Goal: Task Accomplishment & Management: Use online tool/utility

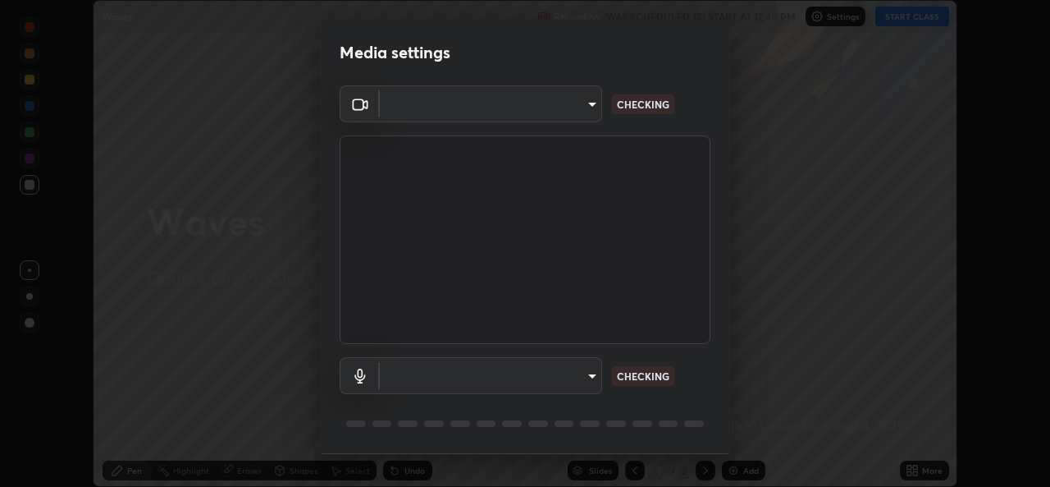
scroll to position [487, 1050]
type input "b49ce733c18ed743311937eff9d4efc58a2a5cd54c0a2dbb976ee9af6a4c5ced"
type input "communications"
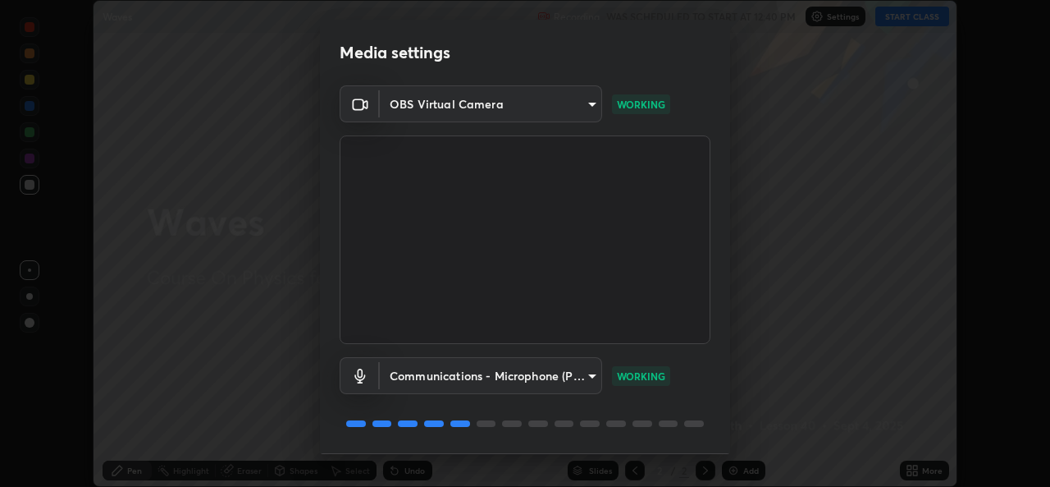
scroll to position [52, 0]
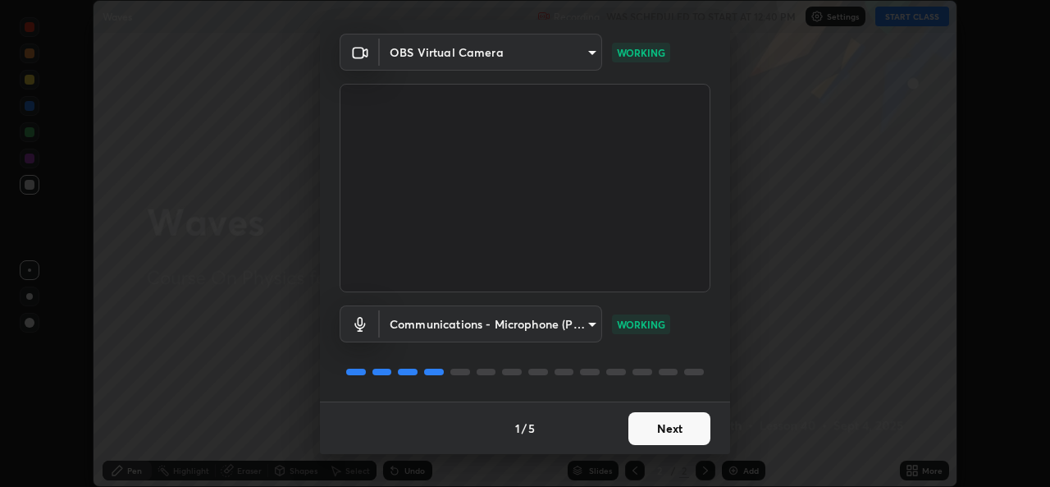
click at [685, 425] on button "Next" at bounding box center [670, 428] width 82 height 33
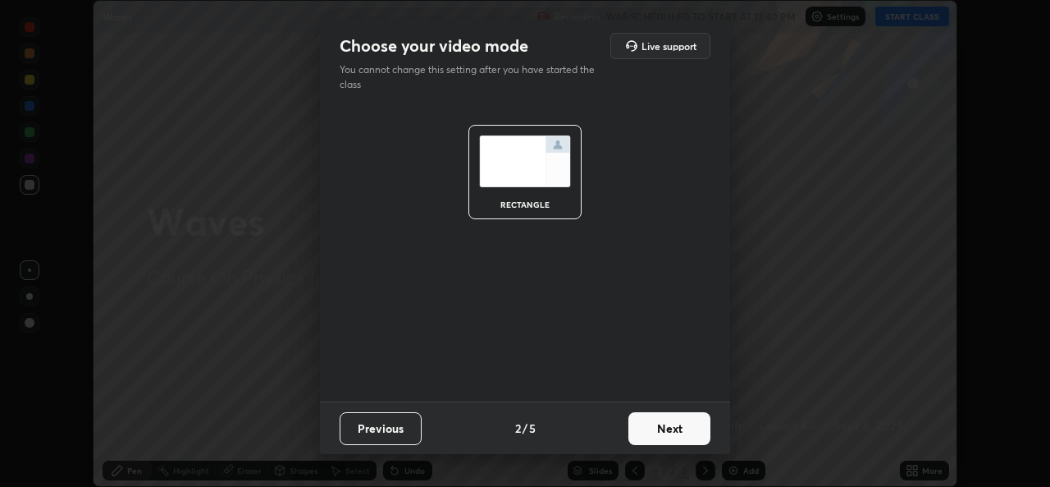
click at [698, 432] on button "Next" at bounding box center [670, 428] width 82 height 33
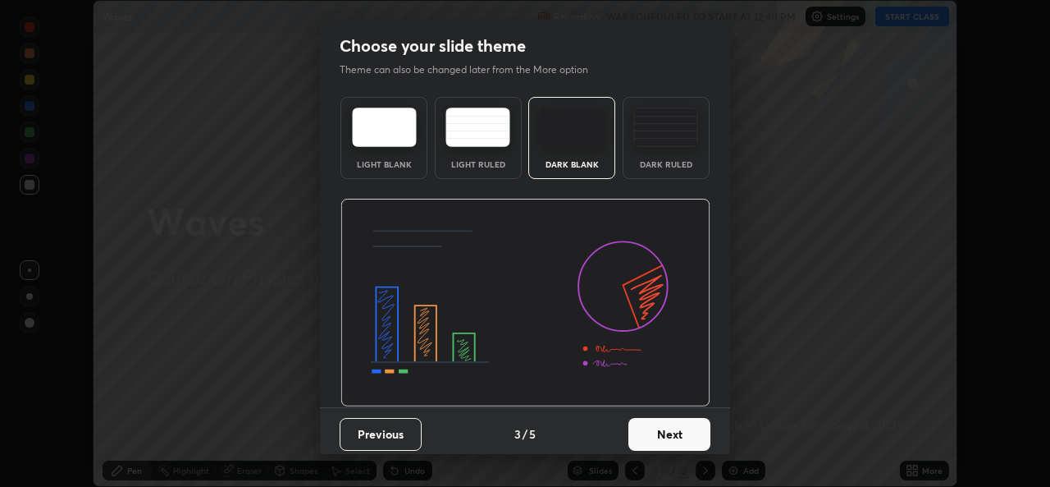
click at [698, 434] on button "Next" at bounding box center [670, 434] width 82 height 33
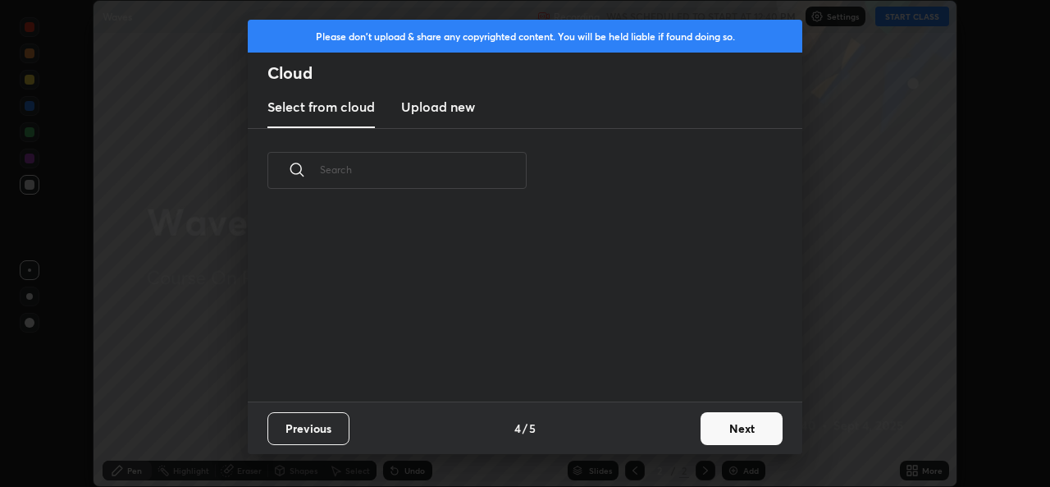
click at [701, 438] on button "Next" at bounding box center [742, 428] width 82 height 33
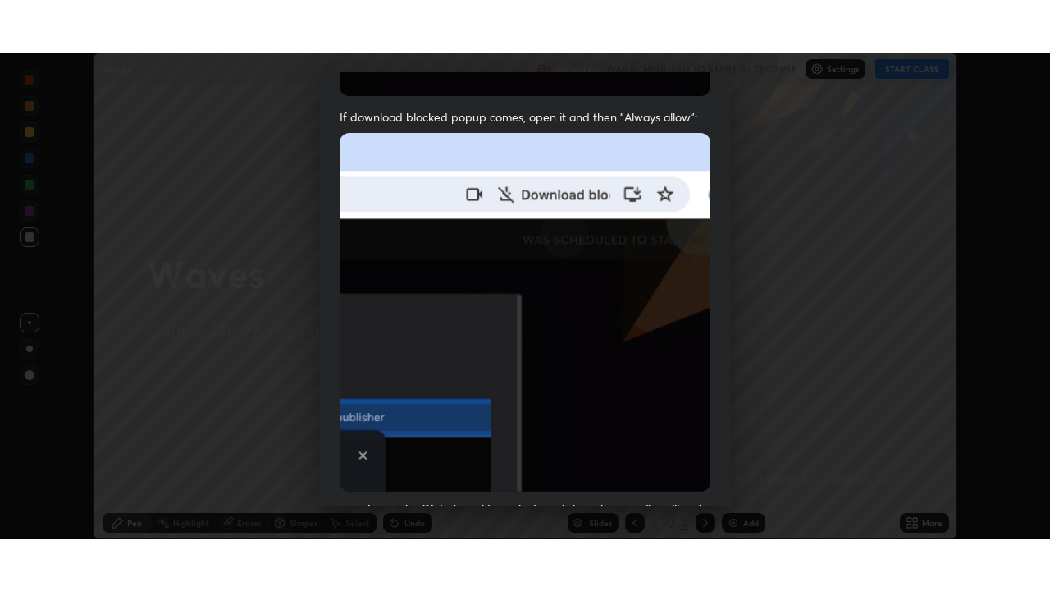
scroll to position [387, 0]
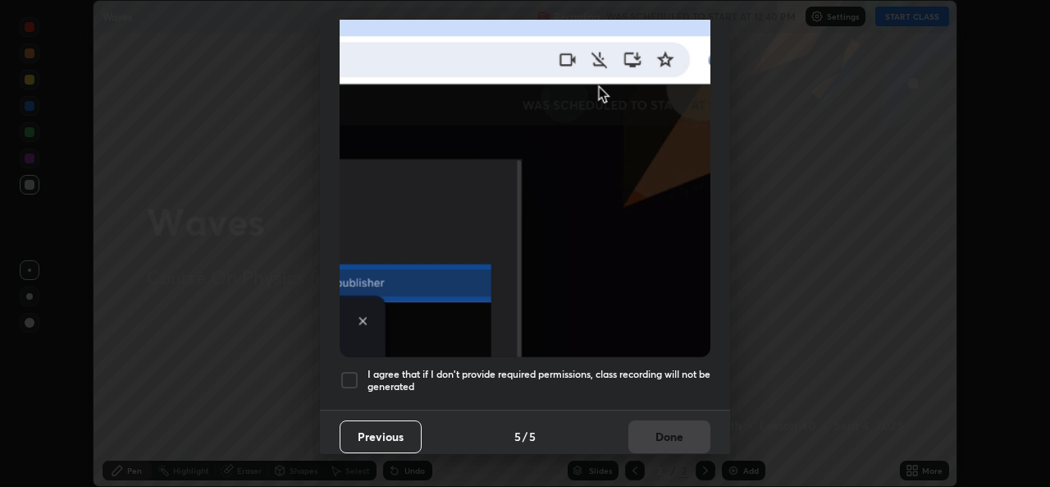
click at [678, 368] on h5 "I agree that if I don't provide required permissions, class recording will not …" at bounding box center [539, 380] width 343 height 25
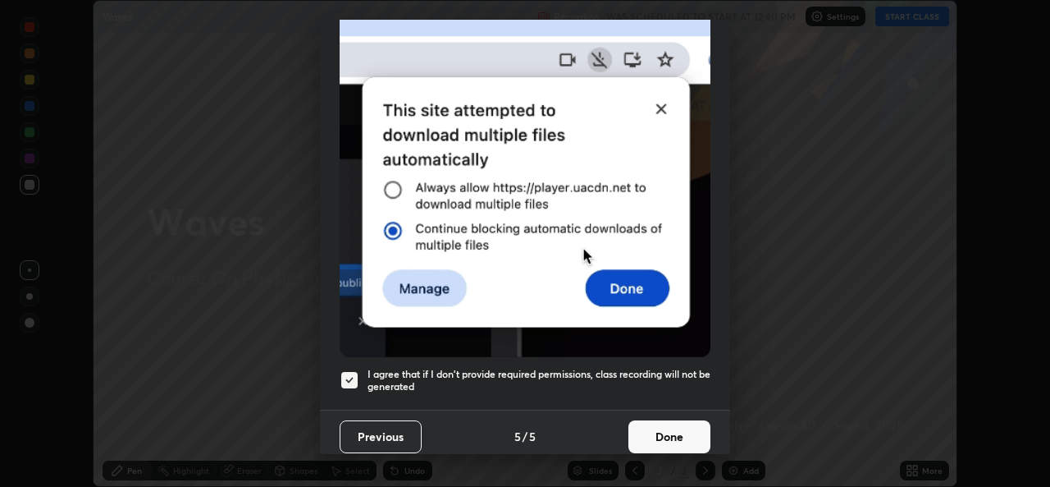
click at [692, 429] on button "Done" at bounding box center [670, 436] width 82 height 33
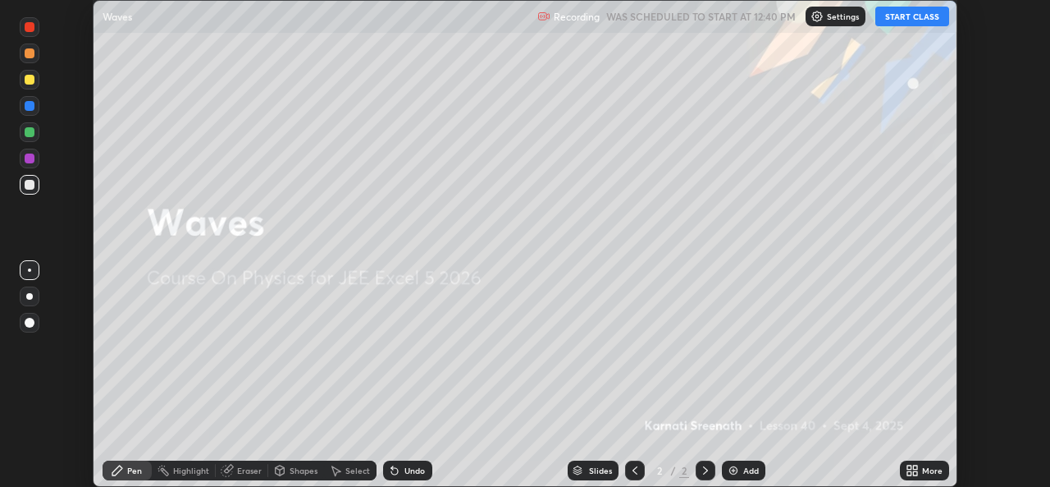
click at [907, 25] on button "START CLASS" at bounding box center [913, 17] width 74 height 20
click at [908, 22] on button "START CLASS" at bounding box center [913, 17] width 74 height 20
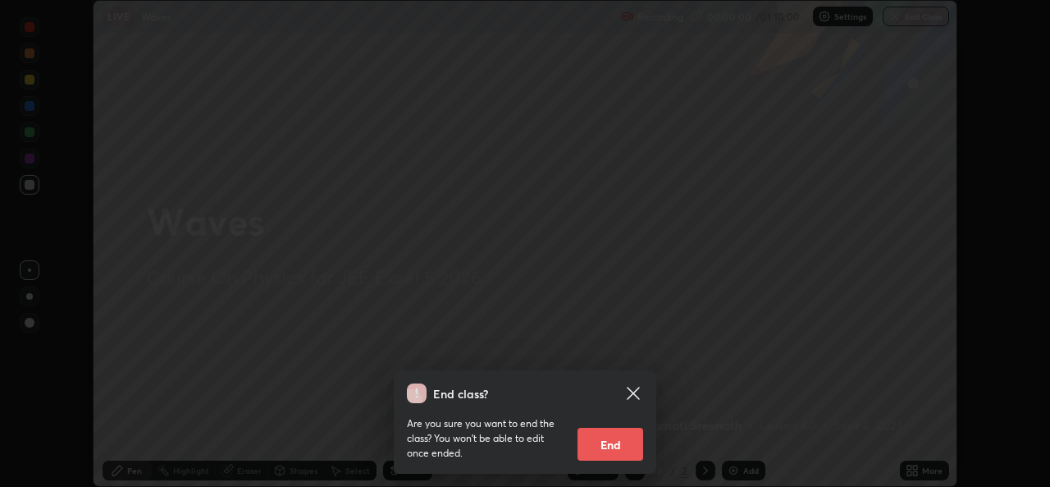
click at [834, 292] on div "End class? Are you sure you want to end the class? You won’t be able to edit on…" at bounding box center [525, 243] width 1050 height 487
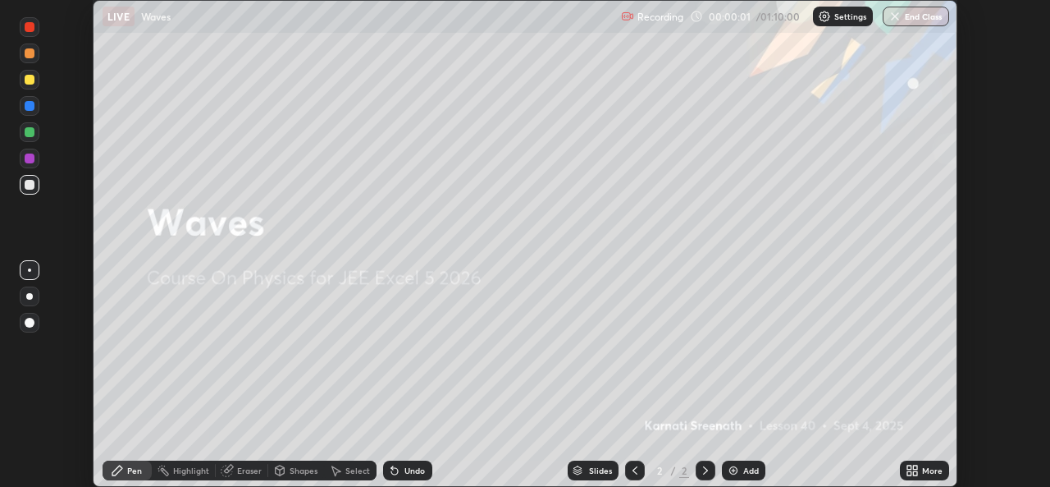
click at [913, 469] on icon at bounding box center [912, 470] width 13 height 13
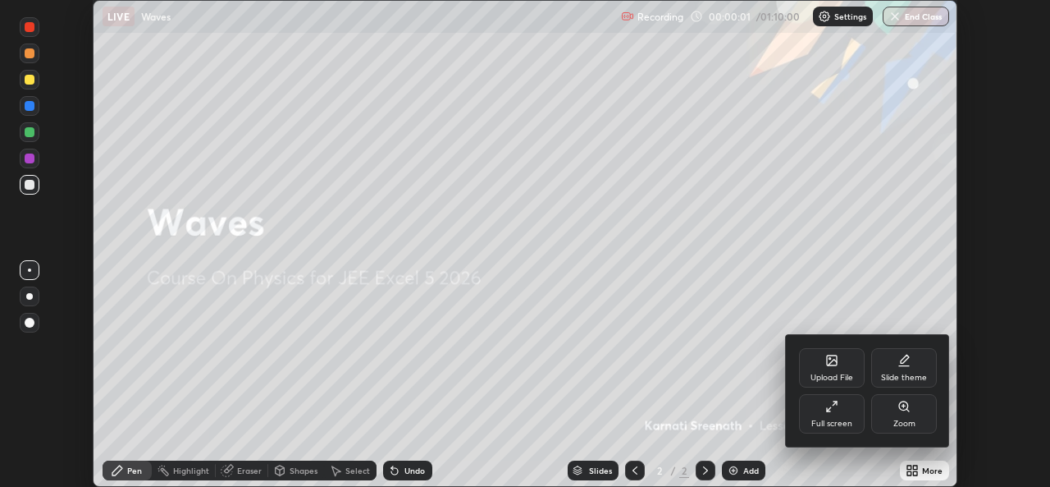
click at [820, 417] on div "Full screen" at bounding box center [832, 413] width 66 height 39
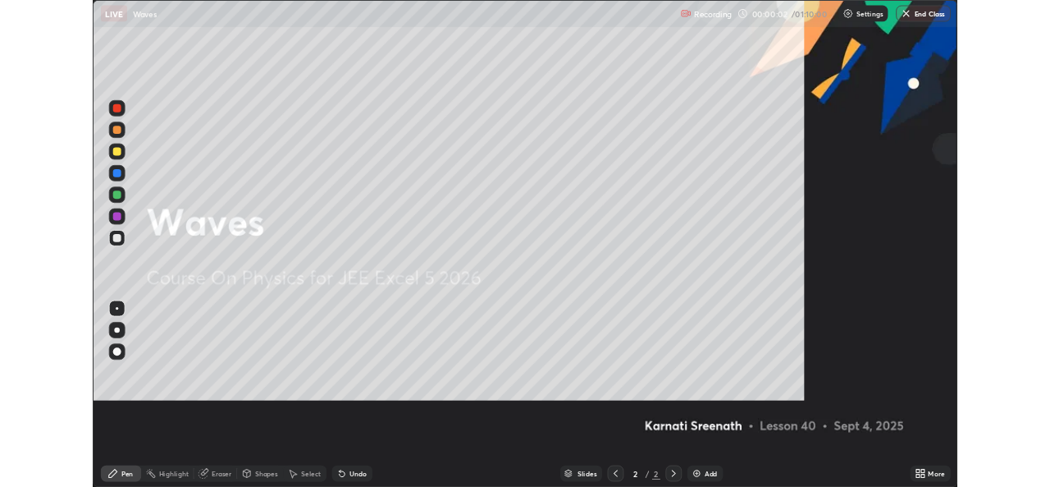
scroll to position [591, 1050]
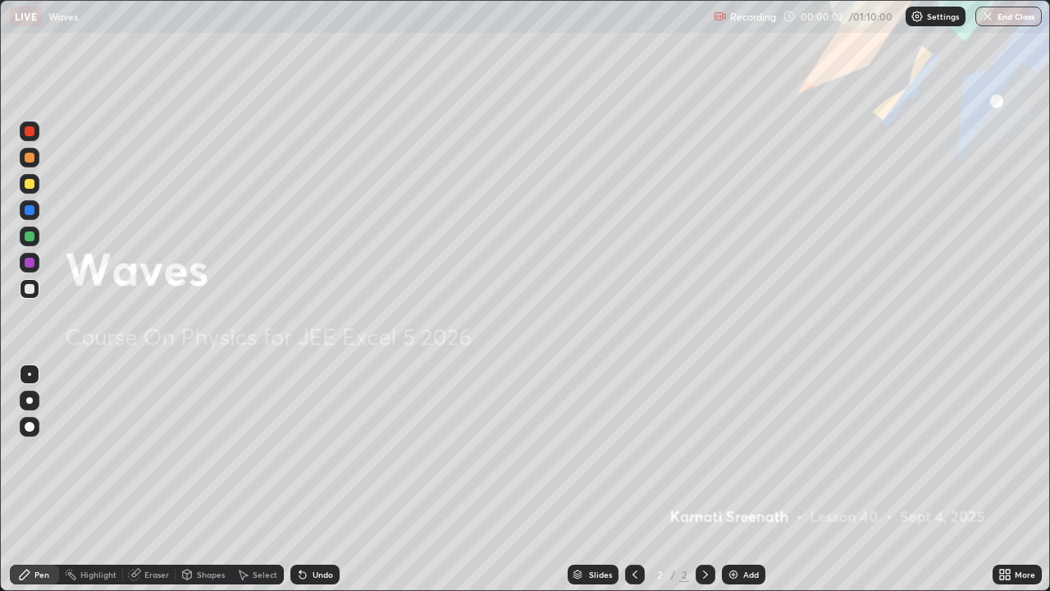
click at [756, 486] on div "Add" at bounding box center [751, 574] width 16 height 8
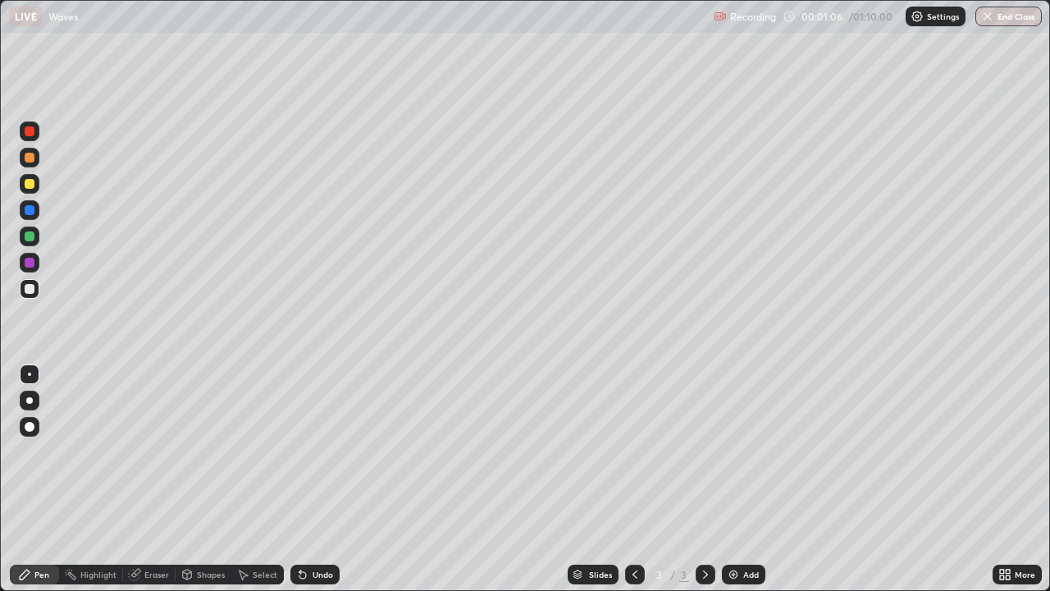
click at [32, 236] on div at bounding box center [30, 236] width 10 height 10
click at [34, 187] on div at bounding box center [30, 184] width 20 height 20
click at [28, 288] on div at bounding box center [30, 289] width 10 height 10
click at [31, 234] on div at bounding box center [30, 236] width 10 height 10
click at [313, 486] on div "Undo" at bounding box center [323, 574] width 21 height 8
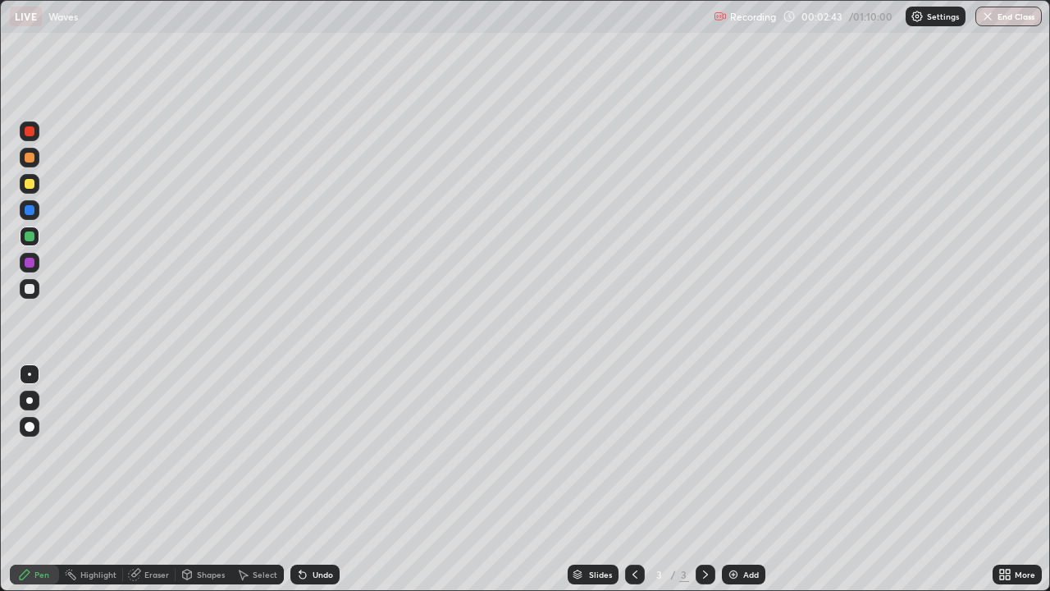
click at [26, 291] on div at bounding box center [30, 289] width 10 height 10
click at [34, 243] on div at bounding box center [30, 236] width 20 height 20
click at [32, 280] on div at bounding box center [30, 289] width 20 height 20
click at [23, 185] on div at bounding box center [30, 184] width 20 height 20
click at [1002, 486] on icon at bounding box center [1002, 577] width 4 height 4
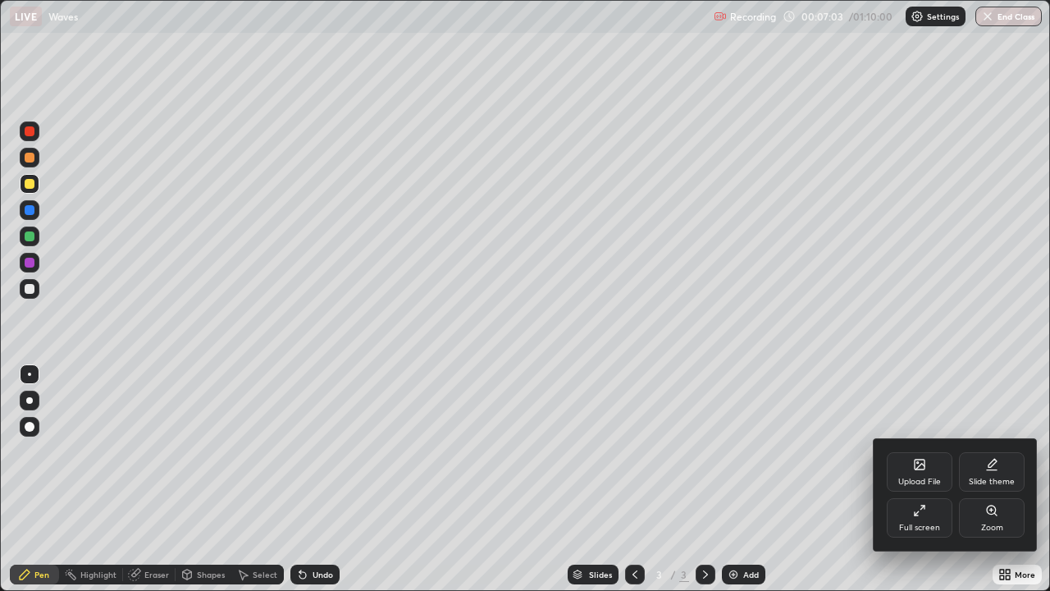
click at [940, 486] on div "Full screen" at bounding box center [920, 517] width 66 height 39
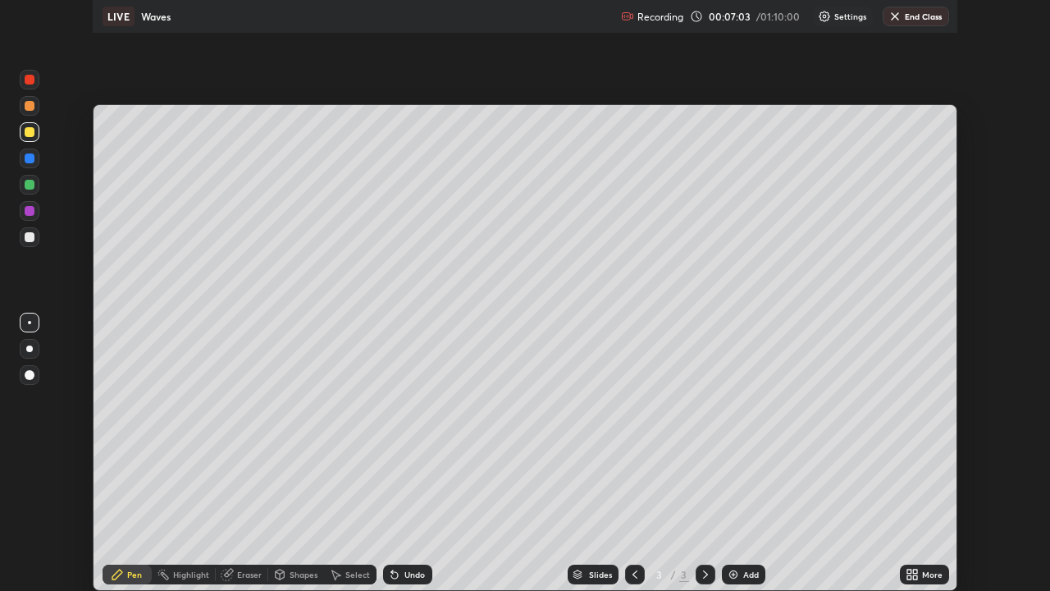
scroll to position [81574, 81010]
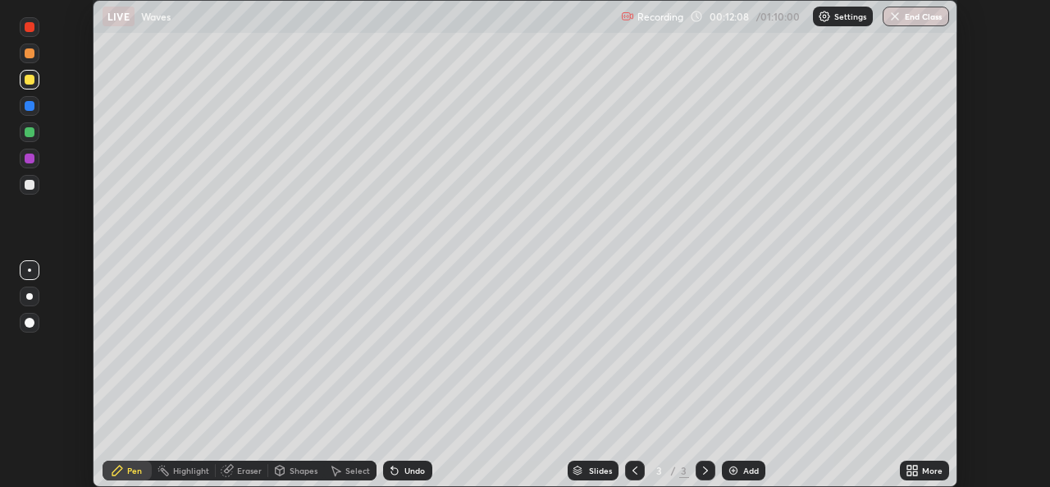
click at [921, 469] on div "More" at bounding box center [924, 470] width 49 height 20
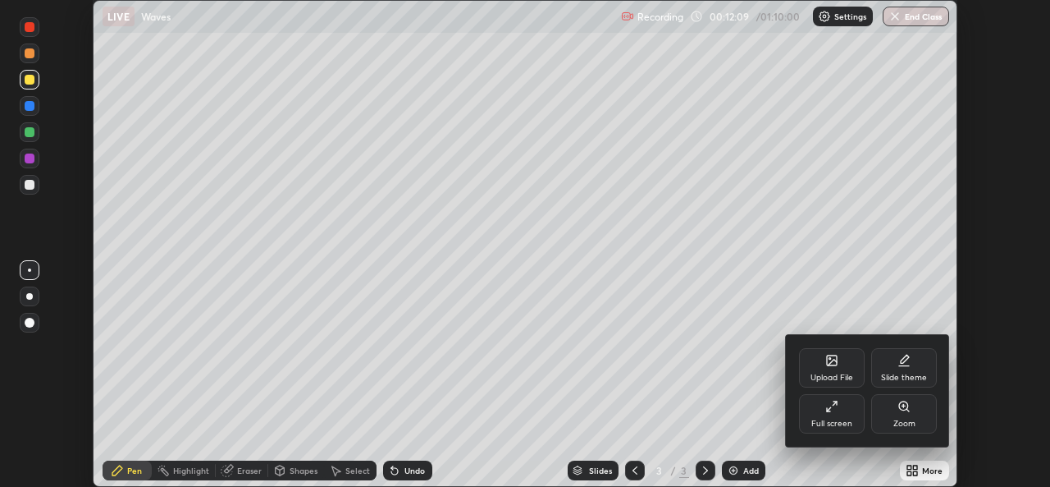
click at [842, 411] on div "Full screen" at bounding box center [832, 413] width 66 height 39
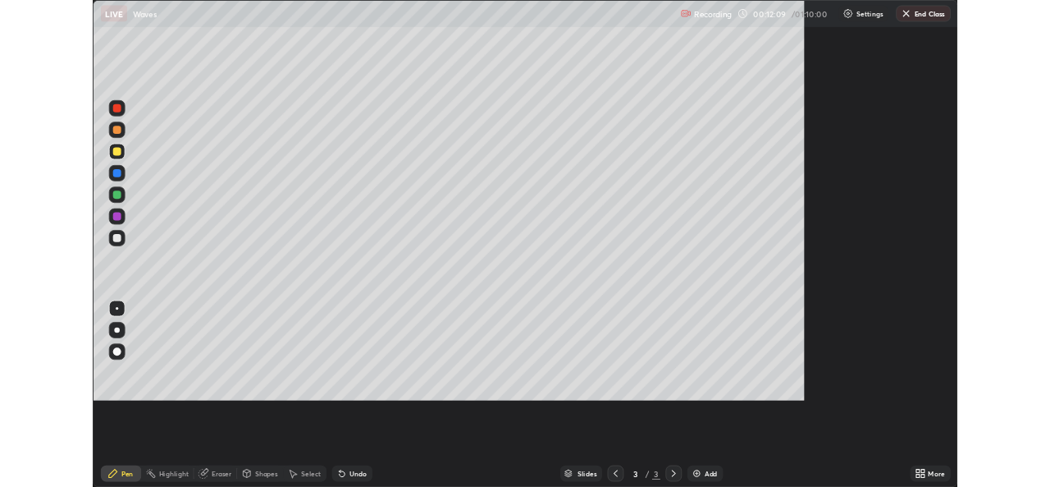
scroll to position [591, 1050]
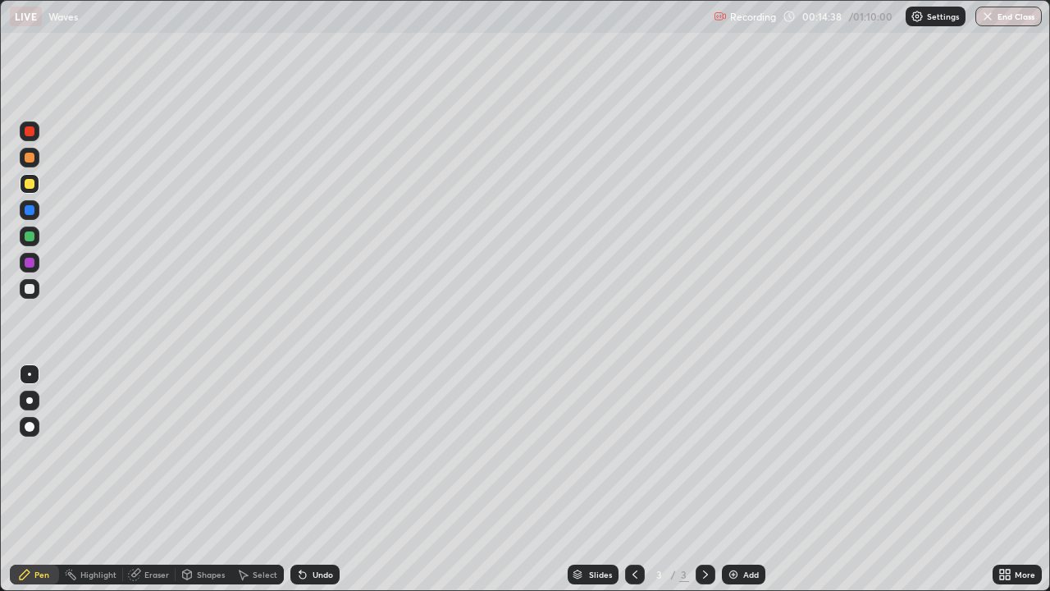
click at [740, 486] on div "Add" at bounding box center [743, 575] width 43 height 20
click at [30, 290] on div at bounding box center [30, 289] width 10 height 10
click at [31, 236] on div at bounding box center [30, 236] width 10 height 10
click at [30, 263] on div at bounding box center [30, 263] width 10 height 10
click at [30, 289] on div at bounding box center [30, 289] width 10 height 10
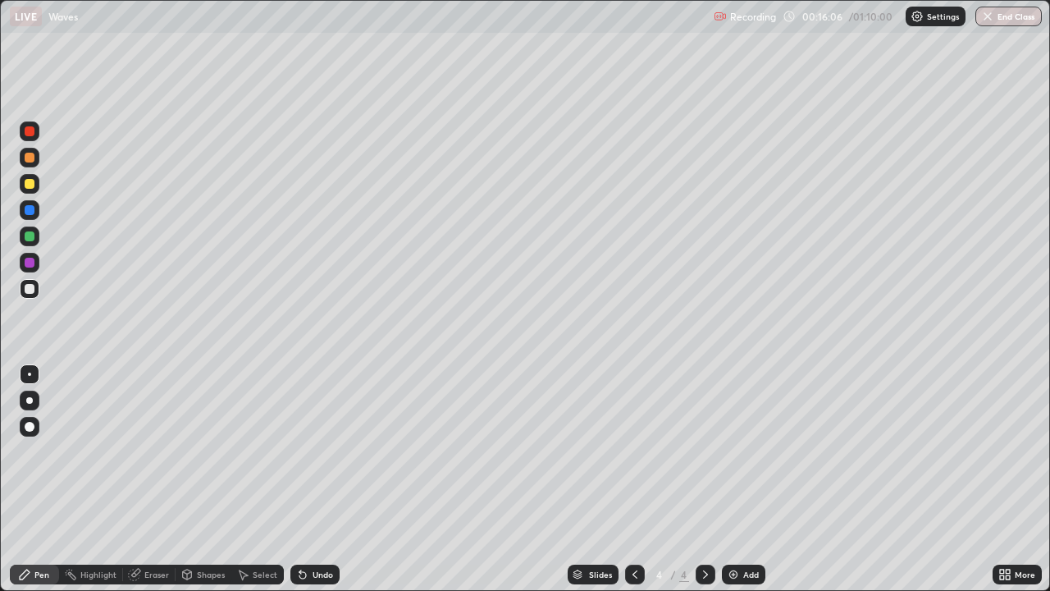
click at [145, 486] on div "Eraser" at bounding box center [156, 574] width 25 height 8
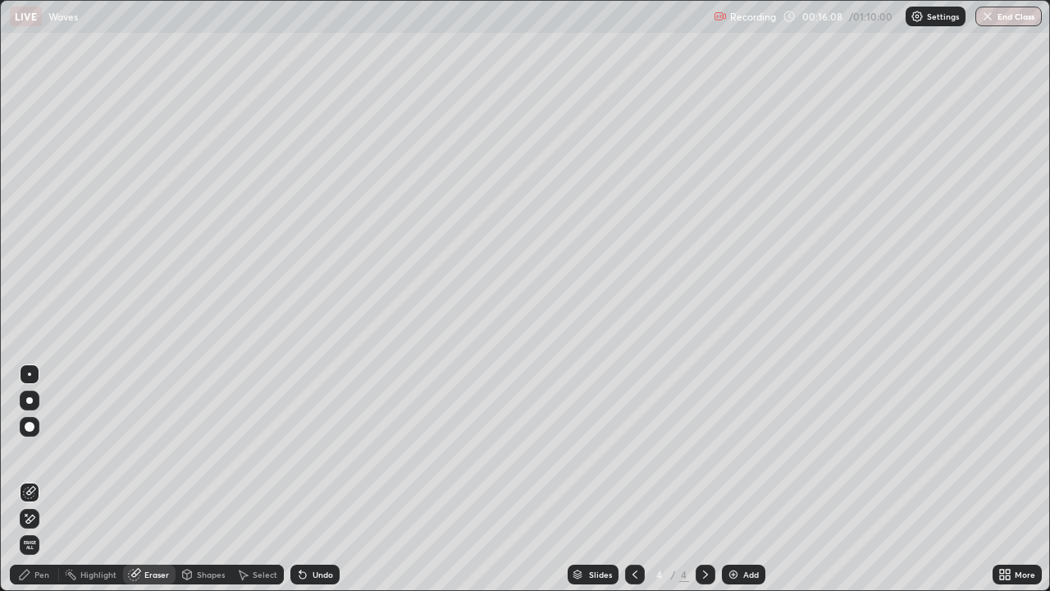
click at [40, 486] on div "Pen" at bounding box center [41, 574] width 15 height 8
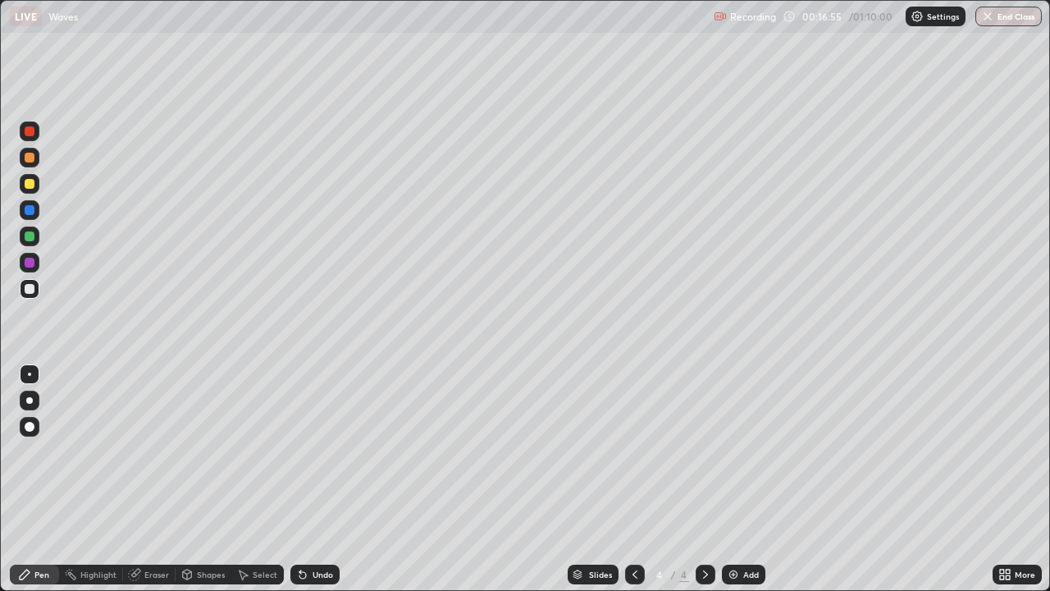
click at [318, 486] on div "Undo" at bounding box center [323, 574] width 21 height 8
click at [320, 486] on div "Undo" at bounding box center [323, 574] width 21 height 8
click at [318, 486] on div "Undo" at bounding box center [323, 574] width 21 height 8
click at [316, 486] on div "Undo" at bounding box center [323, 574] width 21 height 8
click at [317, 486] on div "Undo" at bounding box center [323, 574] width 21 height 8
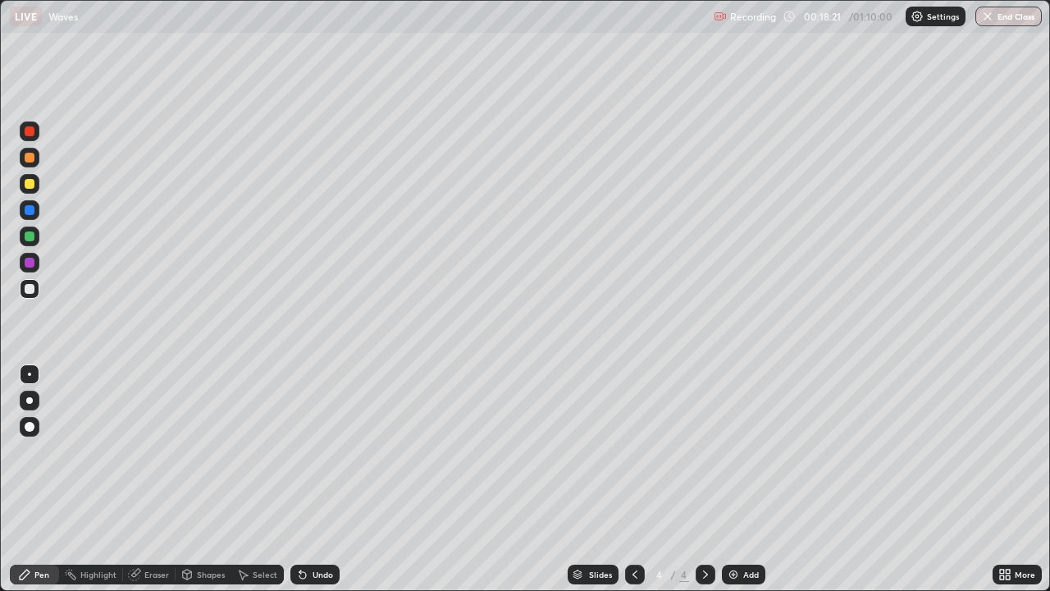
click at [741, 486] on div "Add" at bounding box center [743, 575] width 43 height 20
click at [635, 486] on icon at bounding box center [635, 574] width 13 height 13
click at [705, 486] on icon at bounding box center [705, 574] width 13 height 13
click at [34, 154] on div at bounding box center [30, 158] width 10 height 10
click at [30, 210] on div at bounding box center [30, 210] width 10 height 10
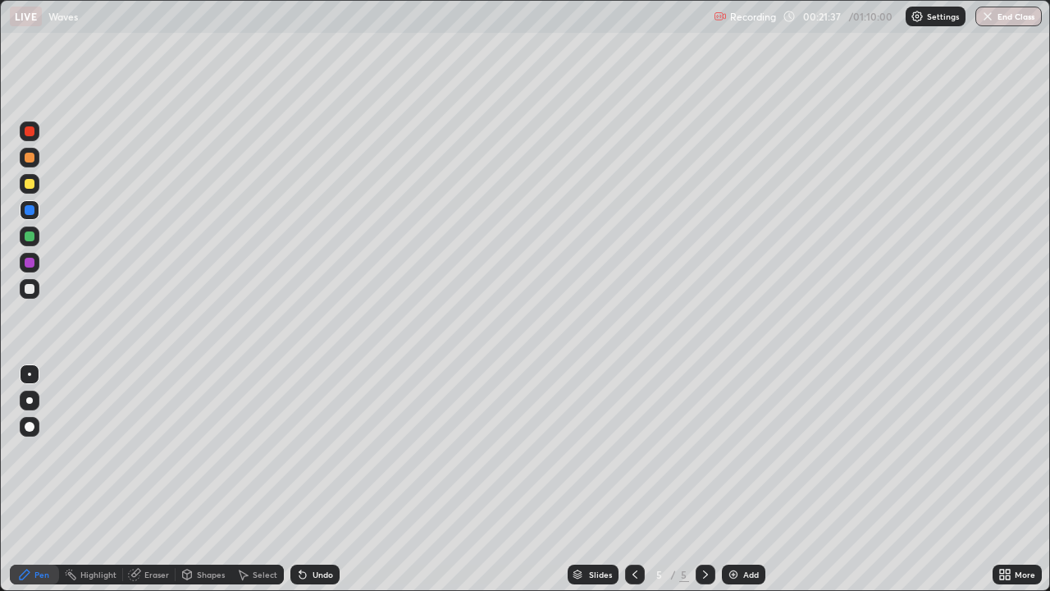
click at [1009, 486] on icon at bounding box center [1008, 572] width 4 height 4
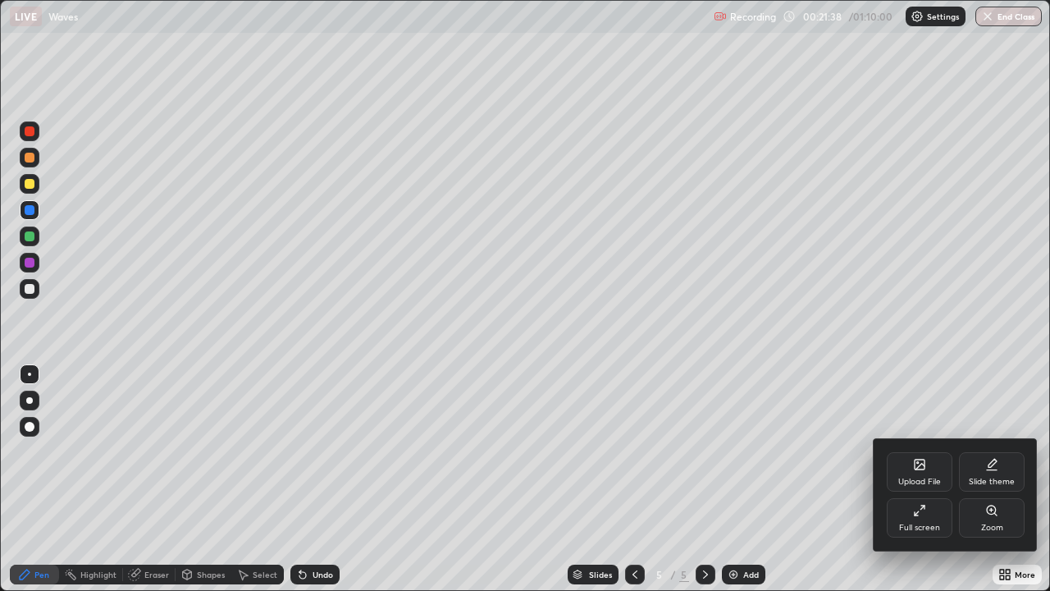
click at [909, 486] on div "Full screen" at bounding box center [920, 517] width 66 height 39
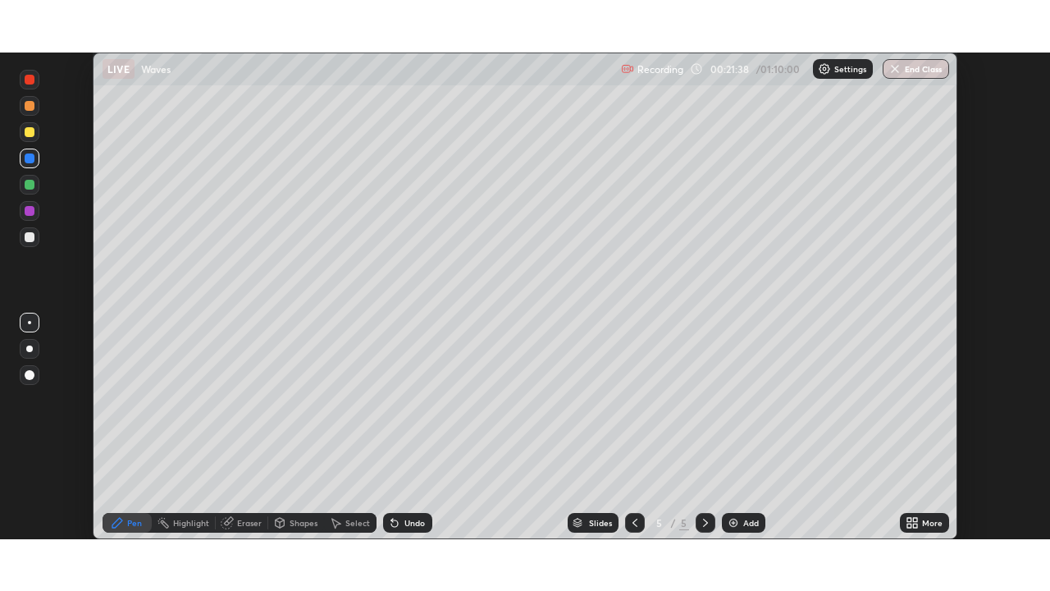
scroll to position [81574, 81010]
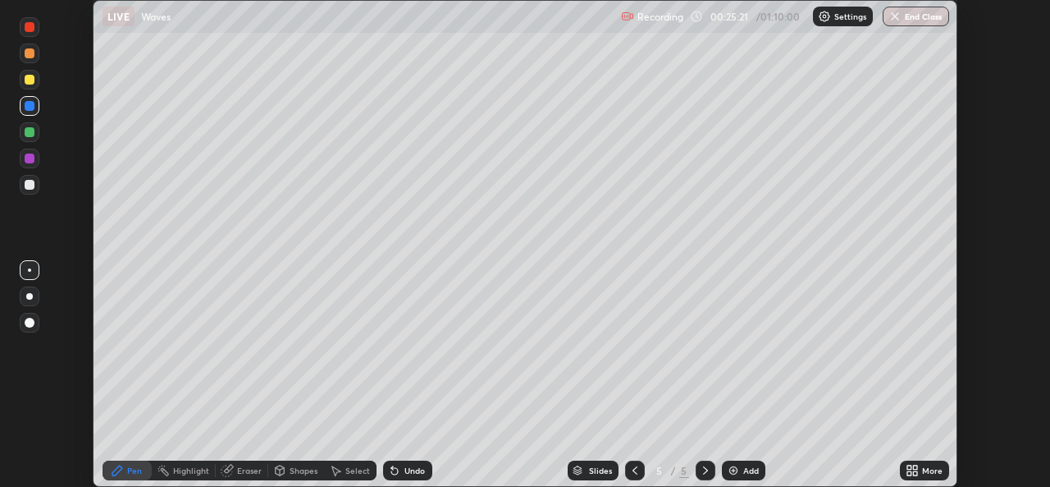
click at [914, 469] on icon at bounding box center [915, 467] width 4 height 4
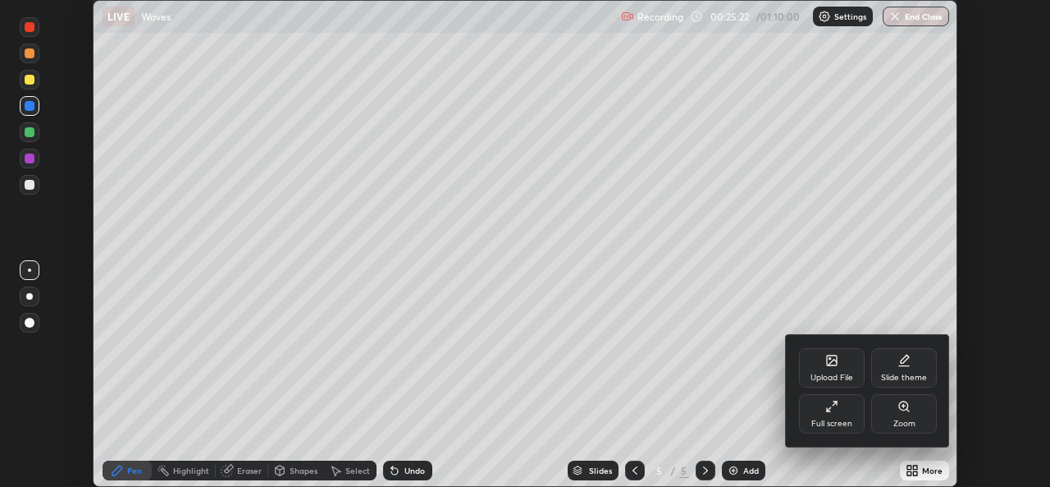
click at [845, 424] on div "Full screen" at bounding box center [832, 423] width 41 height 8
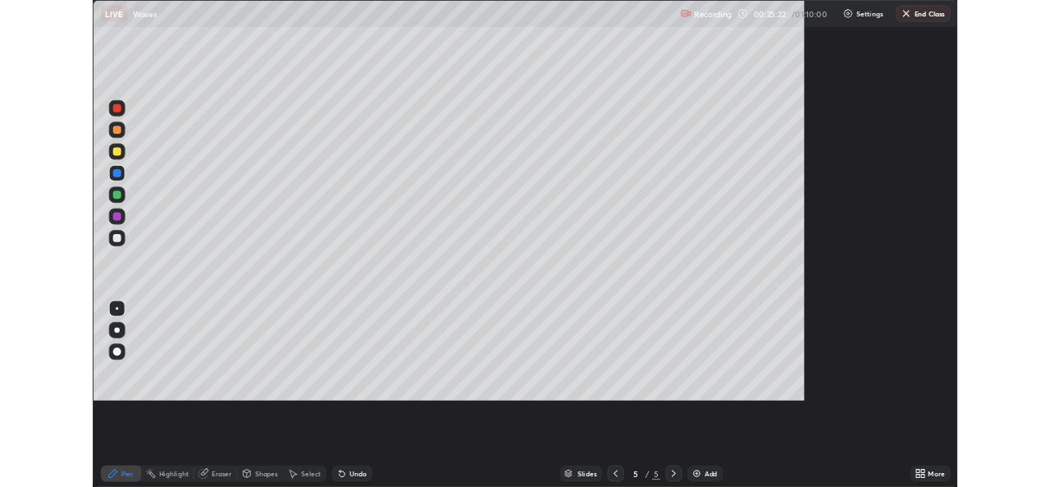
scroll to position [591, 1050]
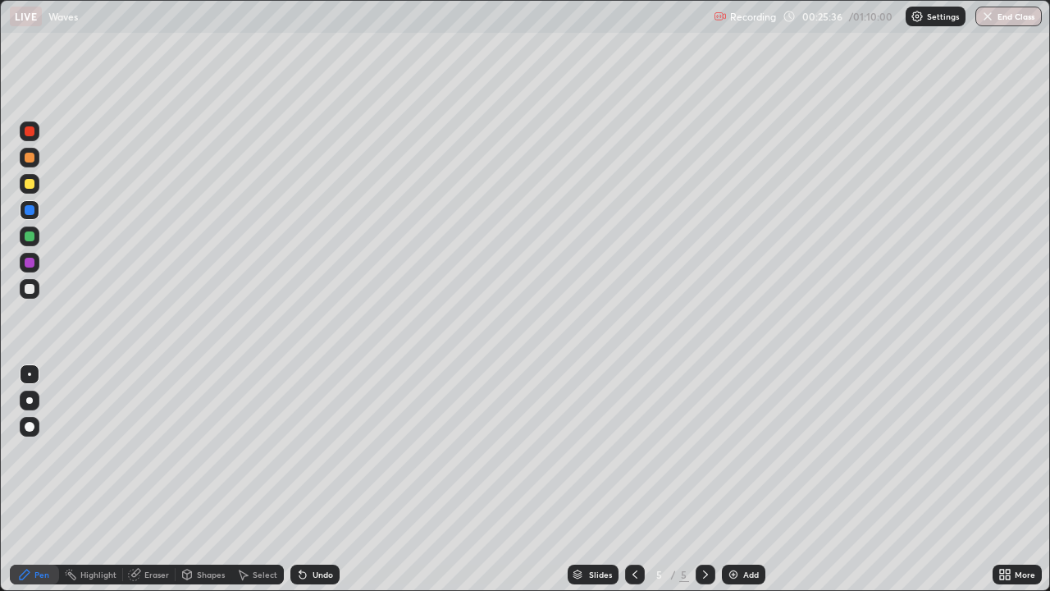
click at [634, 486] on icon at bounding box center [635, 574] width 13 height 13
click at [635, 486] on icon at bounding box center [635, 574] width 5 height 8
click at [704, 486] on icon at bounding box center [705, 574] width 13 height 13
click at [704, 486] on icon at bounding box center [705, 574] width 5 height 8
click at [38, 289] on div at bounding box center [30, 289] width 20 height 20
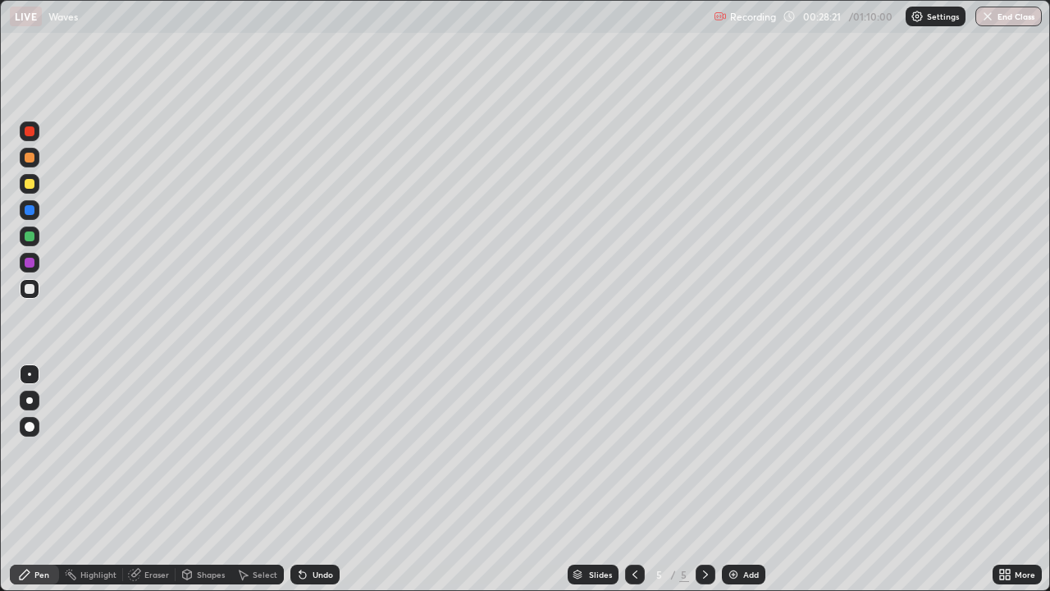
click at [32, 263] on div at bounding box center [30, 263] width 10 height 10
click at [25, 291] on div at bounding box center [30, 289] width 10 height 10
click at [30, 236] on div at bounding box center [30, 236] width 10 height 10
click at [26, 266] on div at bounding box center [30, 263] width 10 height 10
click at [39, 183] on div at bounding box center [30, 184] width 20 height 20
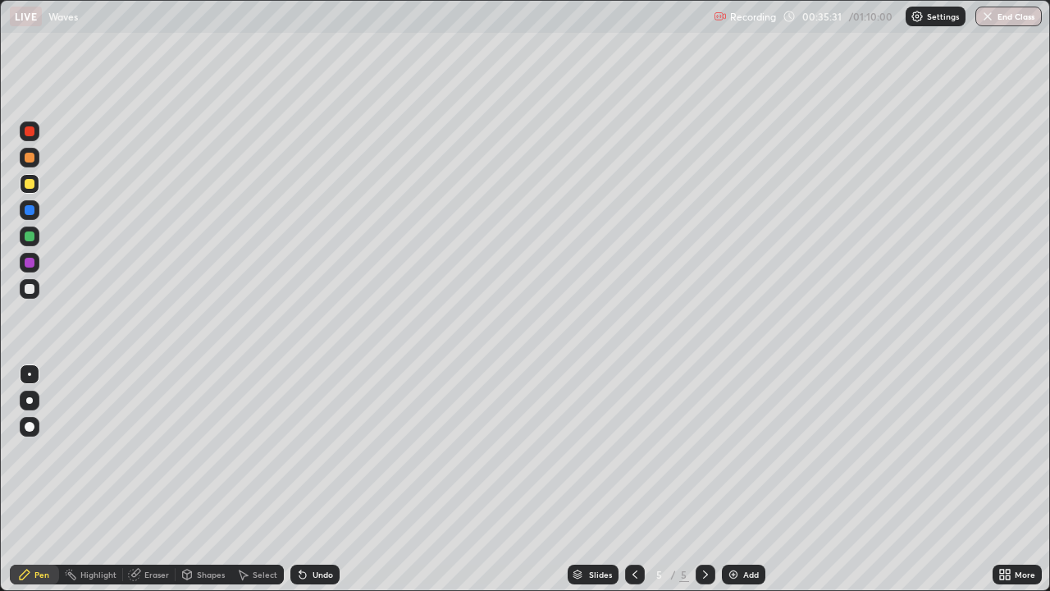
click at [634, 486] on icon at bounding box center [635, 574] width 13 height 13
click at [704, 486] on icon at bounding box center [705, 574] width 13 height 13
click at [697, 486] on div at bounding box center [706, 575] width 20 height 20
click at [743, 486] on div "Add" at bounding box center [751, 574] width 16 height 8
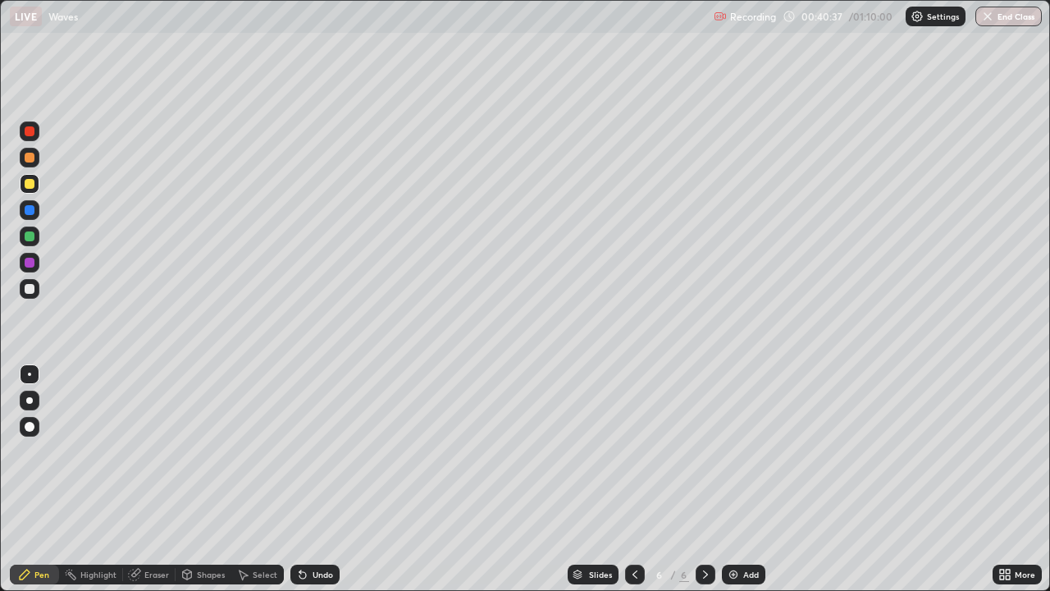
click at [38, 295] on div at bounding box center [30, 289] width 20 height 20
click at [30, 158] on div at bounding box center [30, 158] width 10 height 10
click at [33, 292] on div at bounding box center [30, 289] width 10 height 10
click at [34, 263] on div at bounding box center [30, 263] width 10 height 10
click at [30, 287] on div at bounding box center [30, 289] width 10 height 10
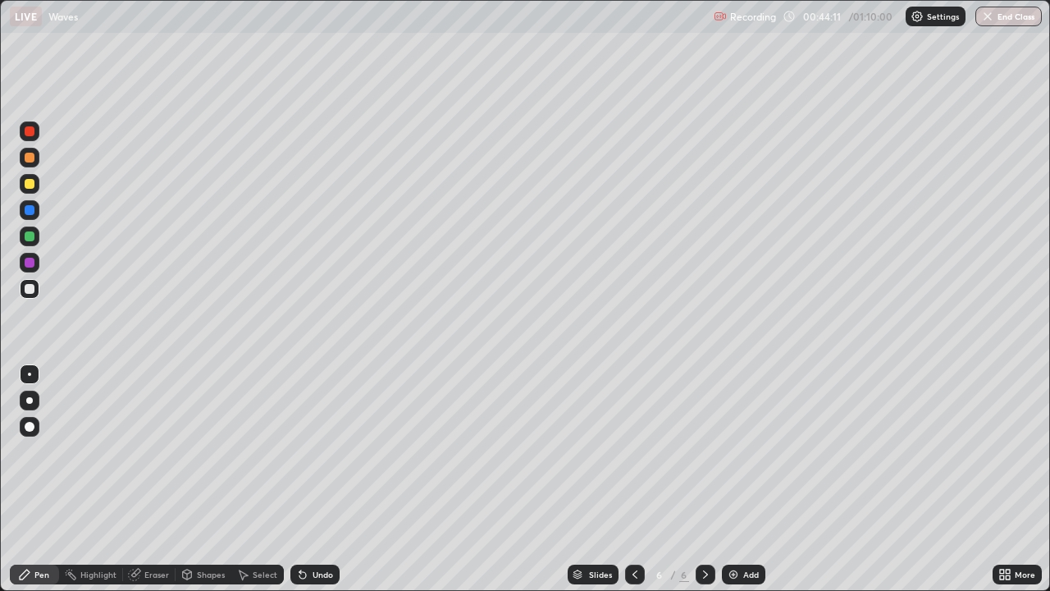
click at [30, 211] on div at bounding box center [30, 210] width 10 height 10
click at [25, 287] on div at bounding box center [30, 289] width 10 height 10
click at [734, 486] on div "Add" at bounding box center [743, 575] width 43 height 20
click at [35, 289] on div at bounding box center [30, 289] width 20 height 20
click at [28, 239] on div at bounding box center [30, 236] width 10 height 10
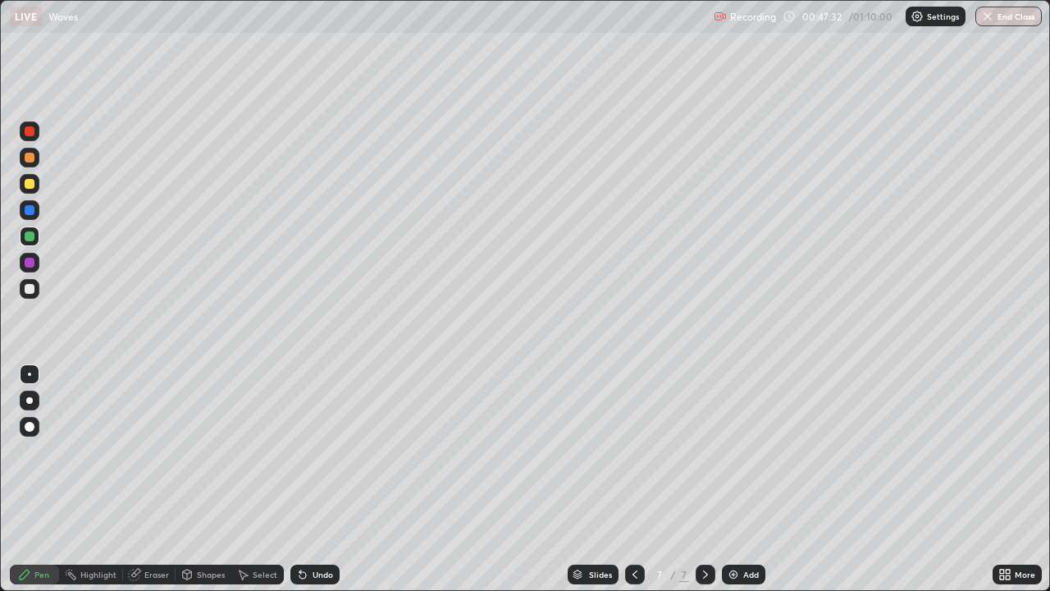
click at [153, 486] on div "Eraser" at bounding box center [156, 574] width 25 height 8
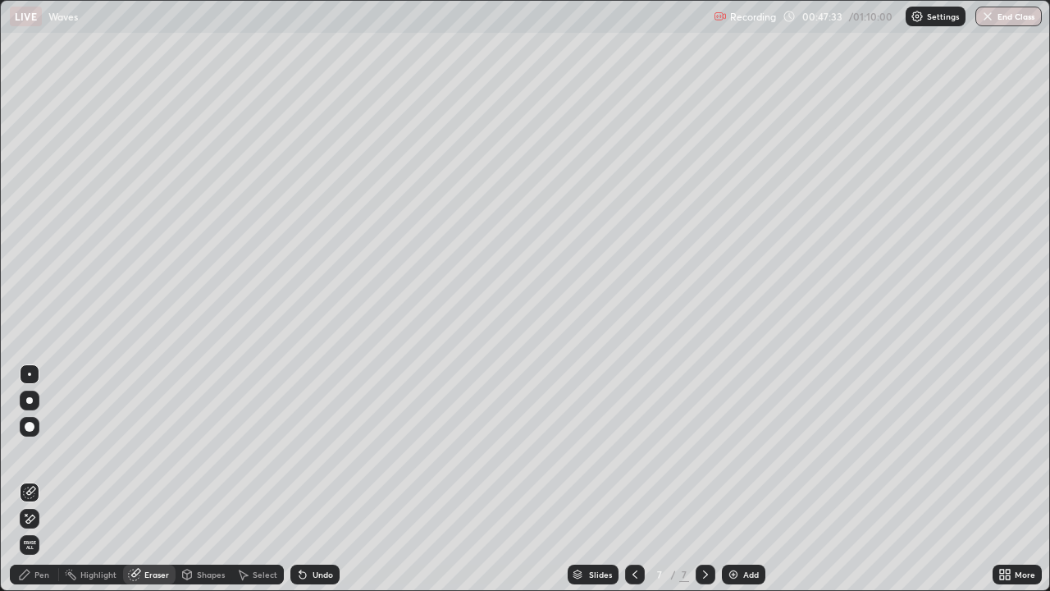
click at [43, 486] on div "Pen" at bounding box center [34, 575] width 49 height 20
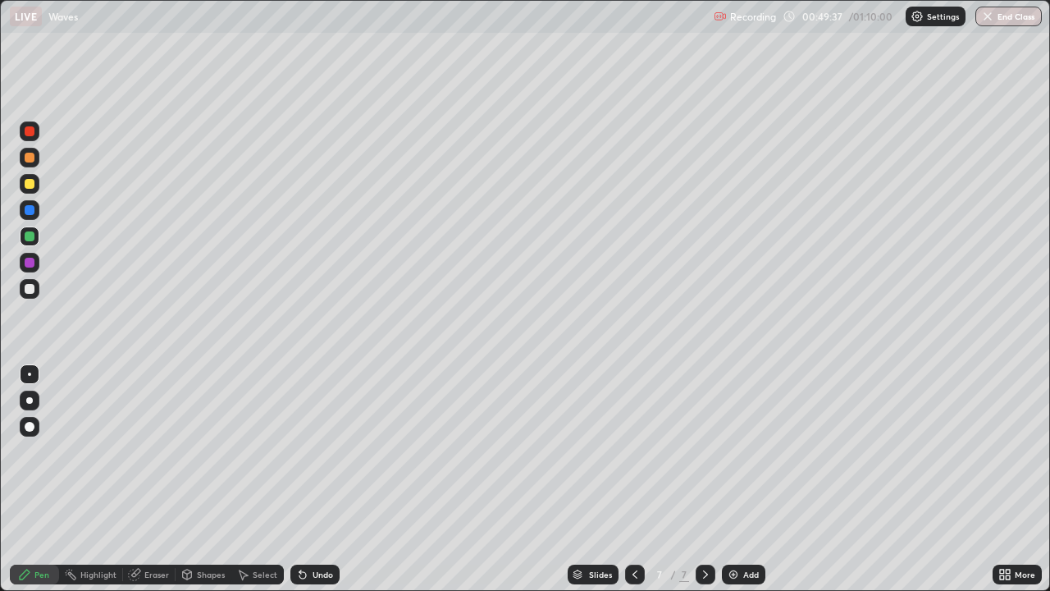
click at [30, 288] on div at bounding box center [30, 289] width 10 height 10
click at [161, 486] on div "Eraser" at bounding box center [156, 574] width 25 height 8
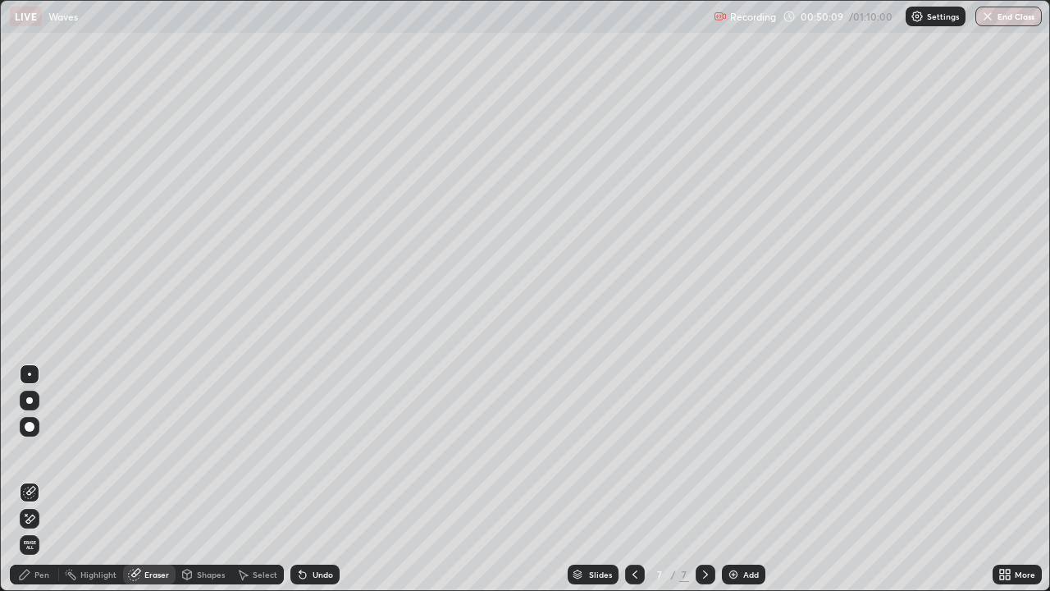
click at [39, 486] on div "Pen" at bounding box center [34, 575] width 49 height 20
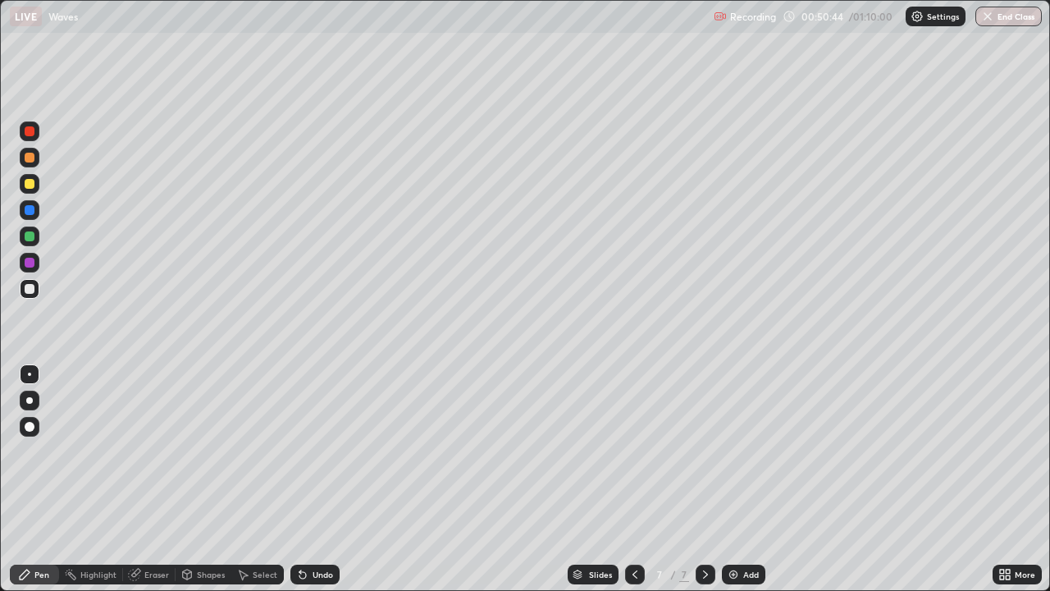
click at [320, 486] on div "Undo" at bounding box center [323, 574] width 21 height 8
click at [162, 486] on div "Eraser" at bounding box center [156, 574] width 25 height 8
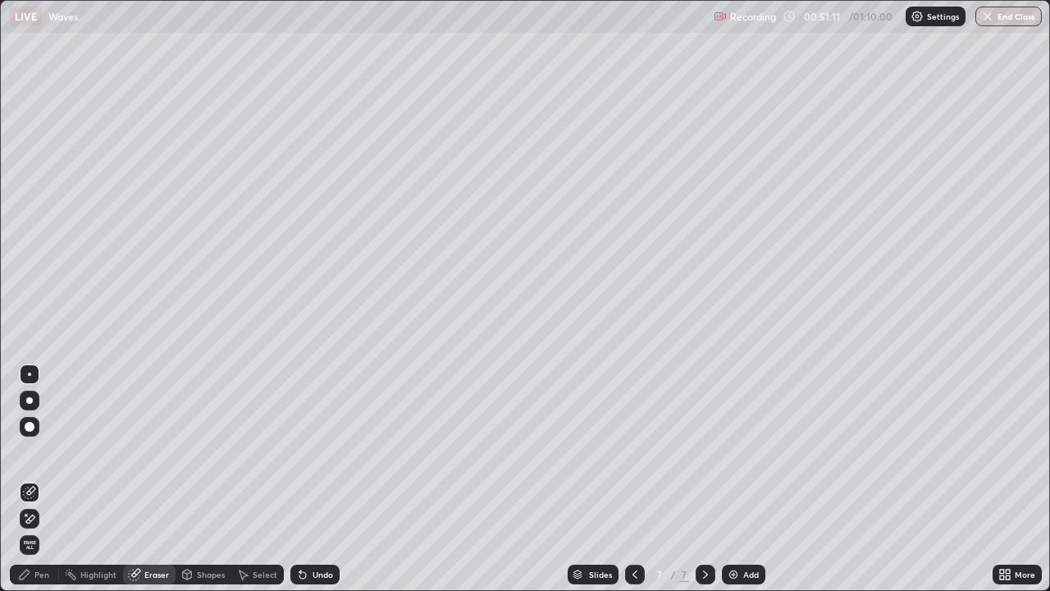
click at [46, 486] on div "Pen" at bounding box center [41, 574] width 15 height 8
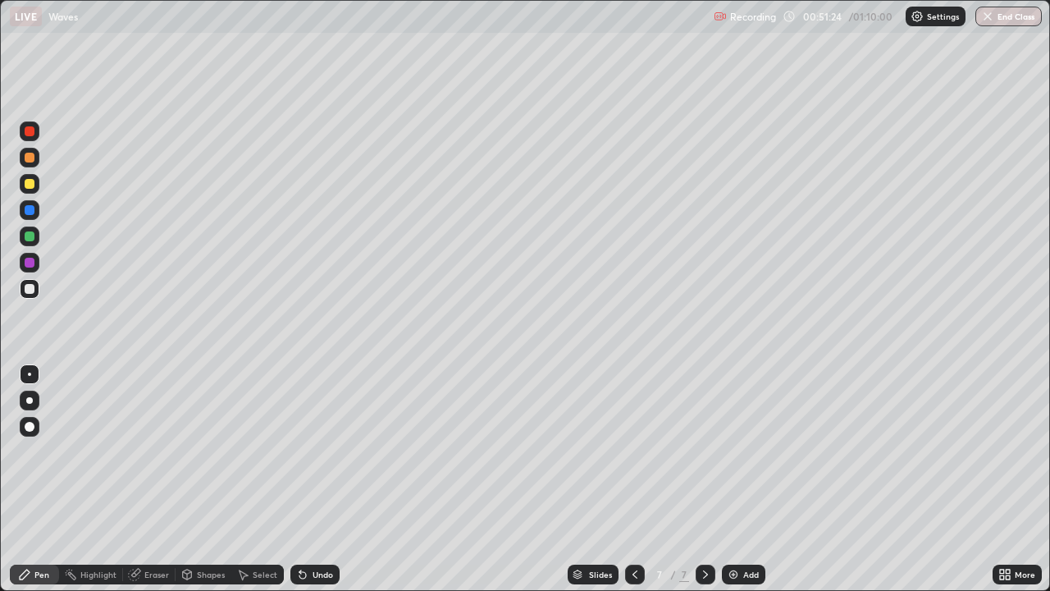
click at [154, 486] on div "Eraser" at bounding box center [156, 574] width 25 height 8
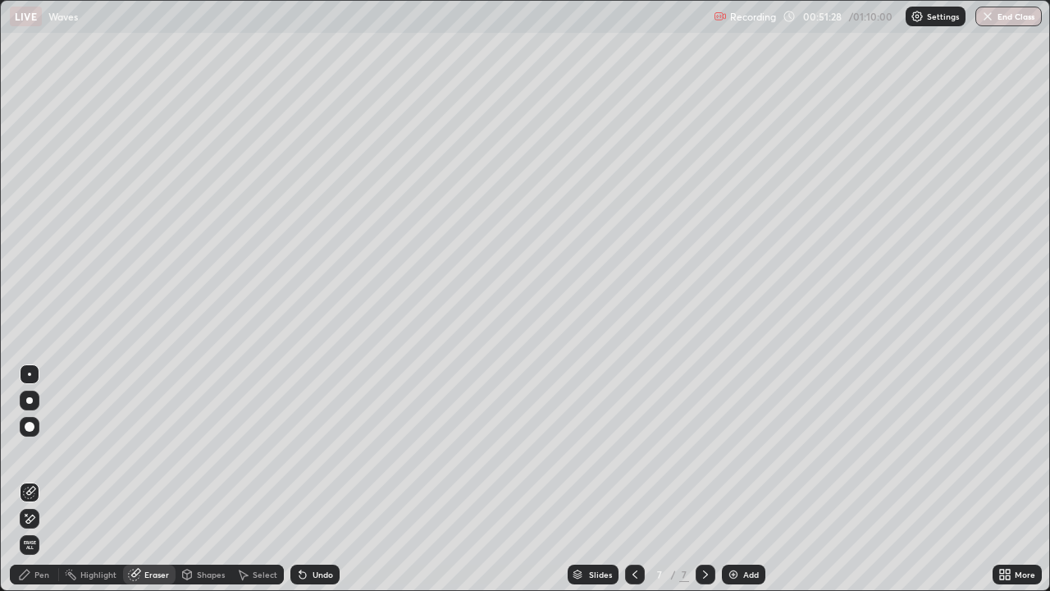
click at [37, 486] on div "Pen" at bounding box center [41, 574] width 15 height 8
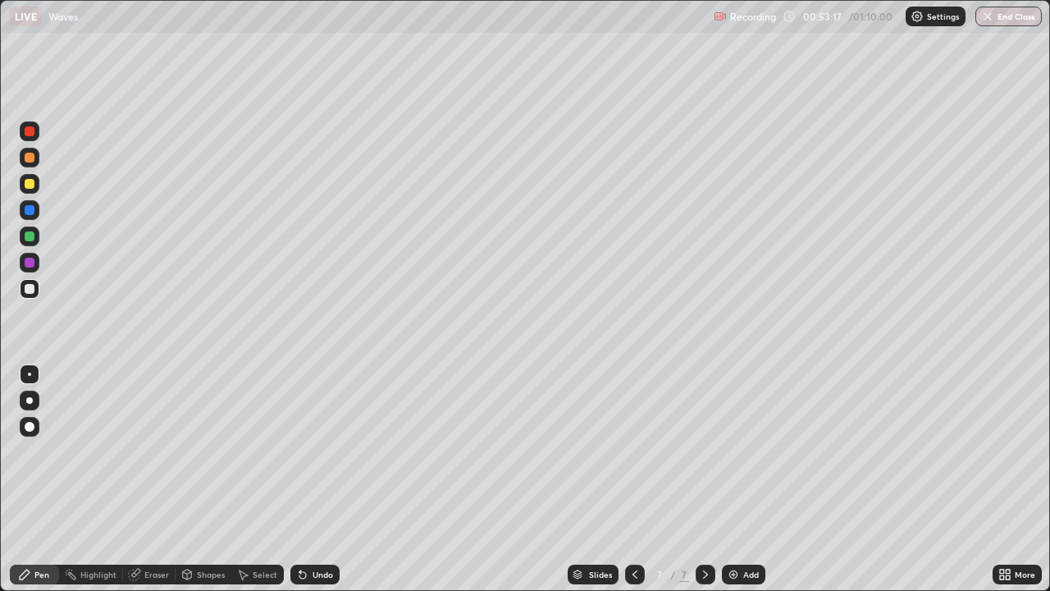
click at [315, 486] on div "Undo" at bounding box center [323, 574] width 21 height 8
click at [1008, 486] on icon at bounding box center [1008, 577] width 4 height 4
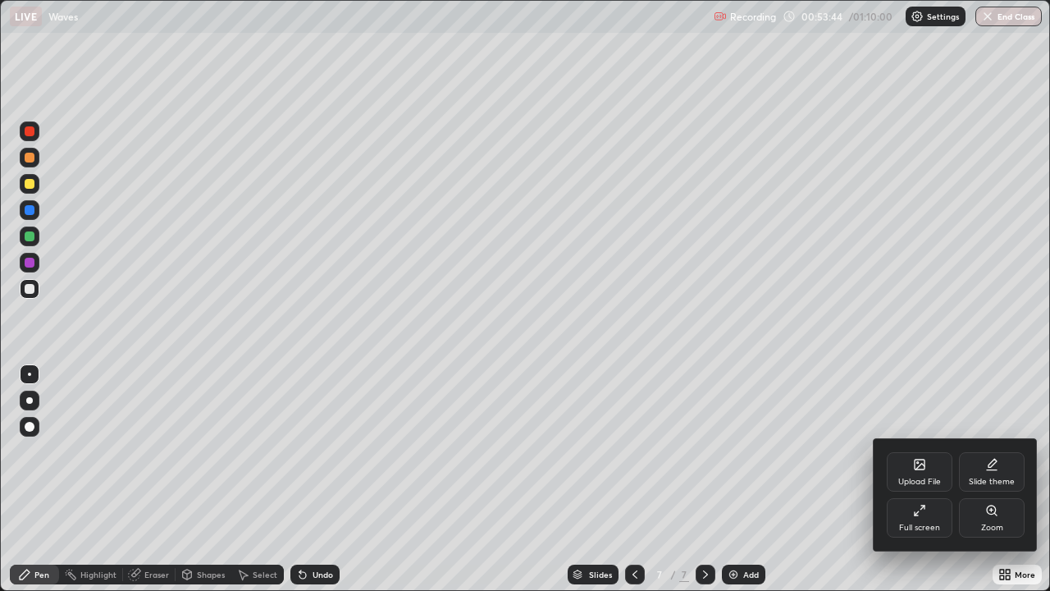
click at [921, 486] on div "Full screen" at bounding box center [919, 528] width 41 height 8
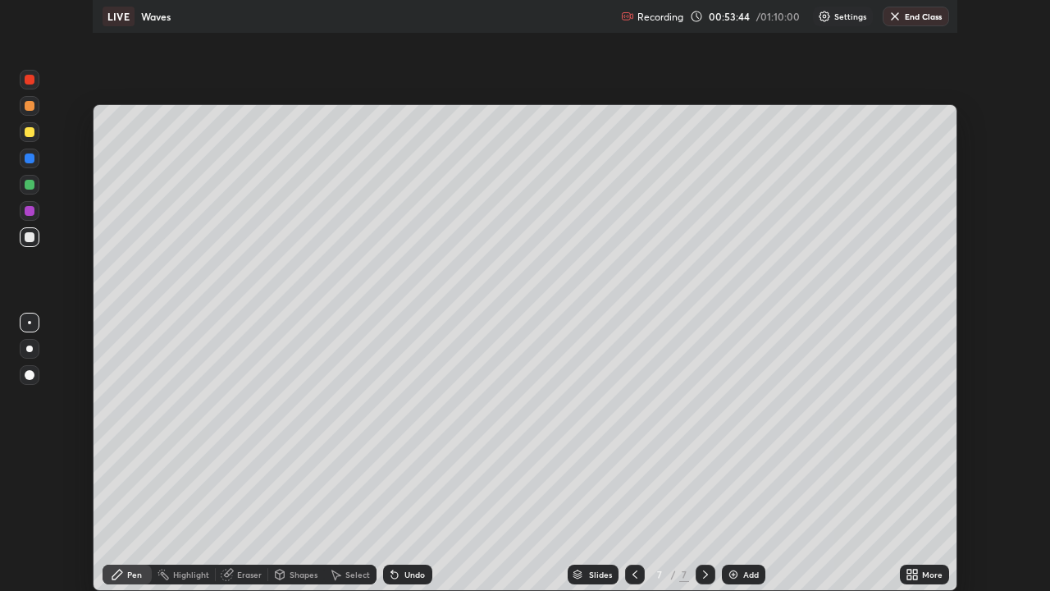
scroll to position [81574, 81010]
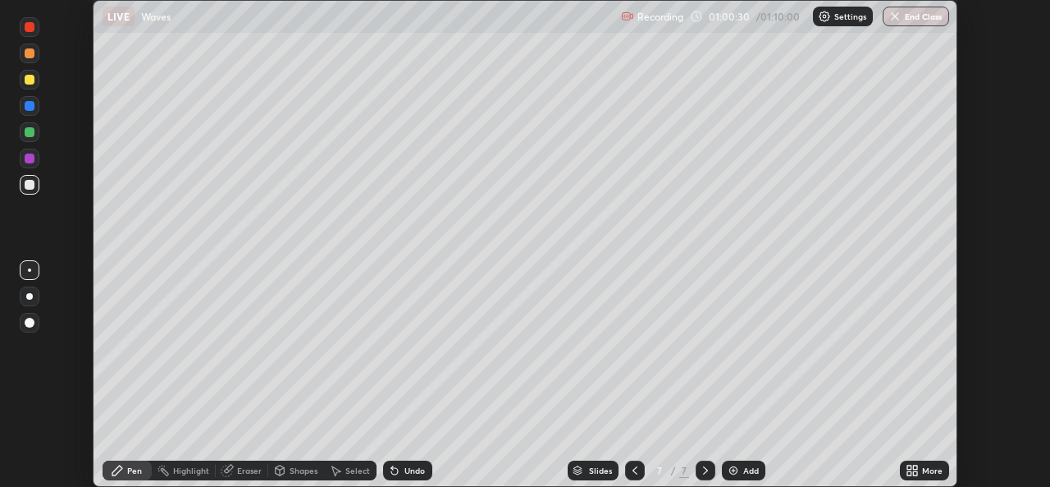
click at [641, 467] on div at bounding box center [635, 470] width 20 height 20
click at [702, 478] on div at bounding box center [706, 470] width 20 height 20
click at [747, 466] on div "Add" at bounding box center [751, 470] width 16 height 8
click at [926, 463] on div "More" at bounding box center [924, 470] width 49 height 20
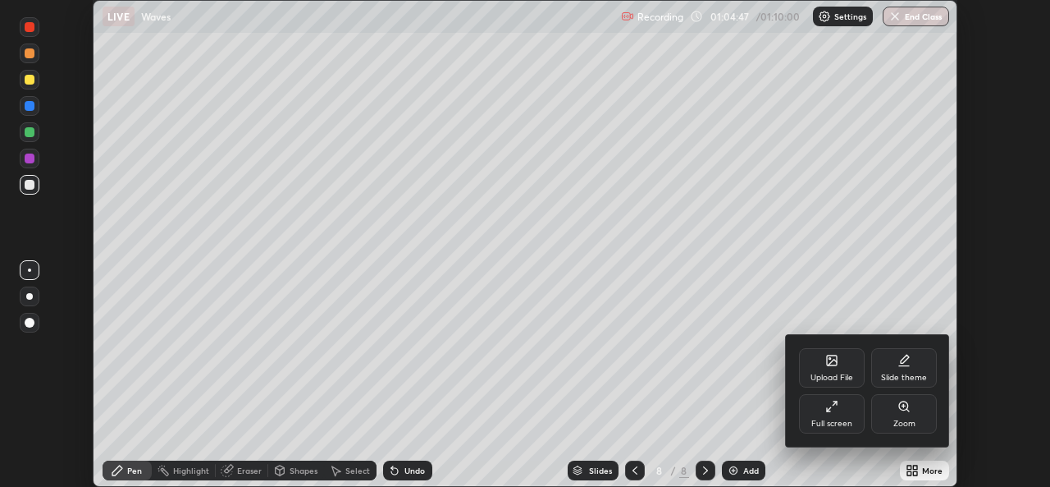
click at [839, 410] on div "Full screen" at bounding box center [832, 413] width 66 height 39
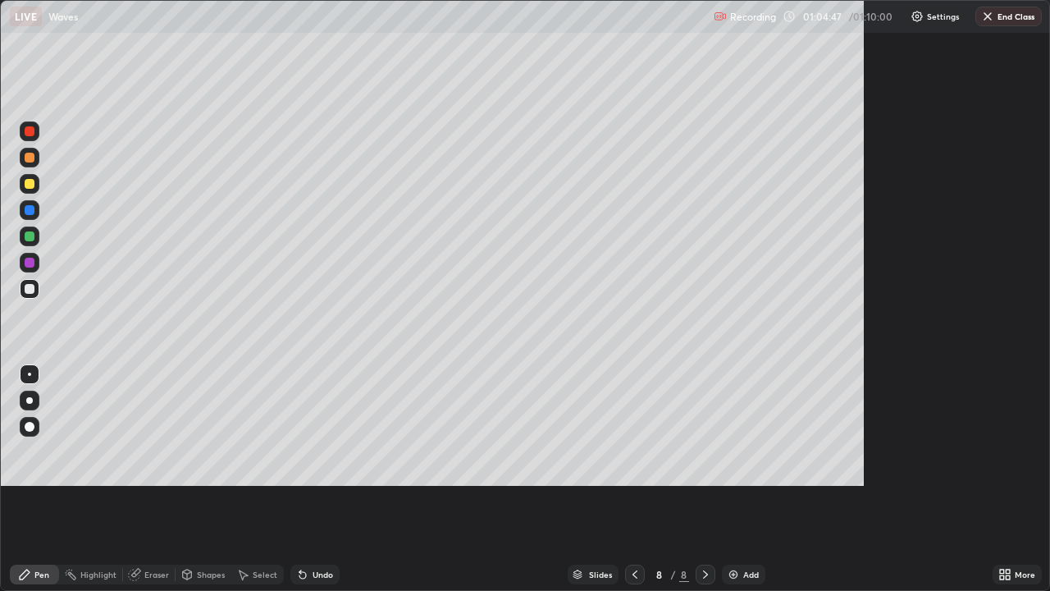
scroll to position [591, 1050]
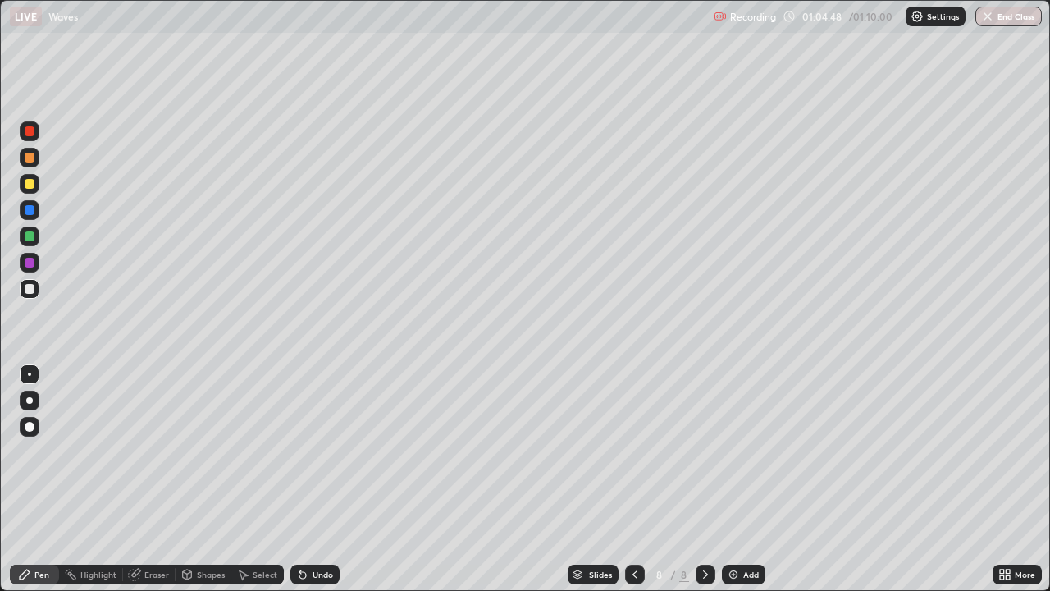
click at [27, 176] on div at bounding box center [30, 184] width 20 height 20
click at [27, 286] on div at bounding box center [30, 289] width 10 height 10
click at [28, 289] on div at bounding box center [30, 289] width 10 height 10
click at [29, 238] on div at bounding box center [30, 236] width 10 height 10
click at [147, 486] on div "Eraser" at bounding box center [149, 575] width 53 height 20
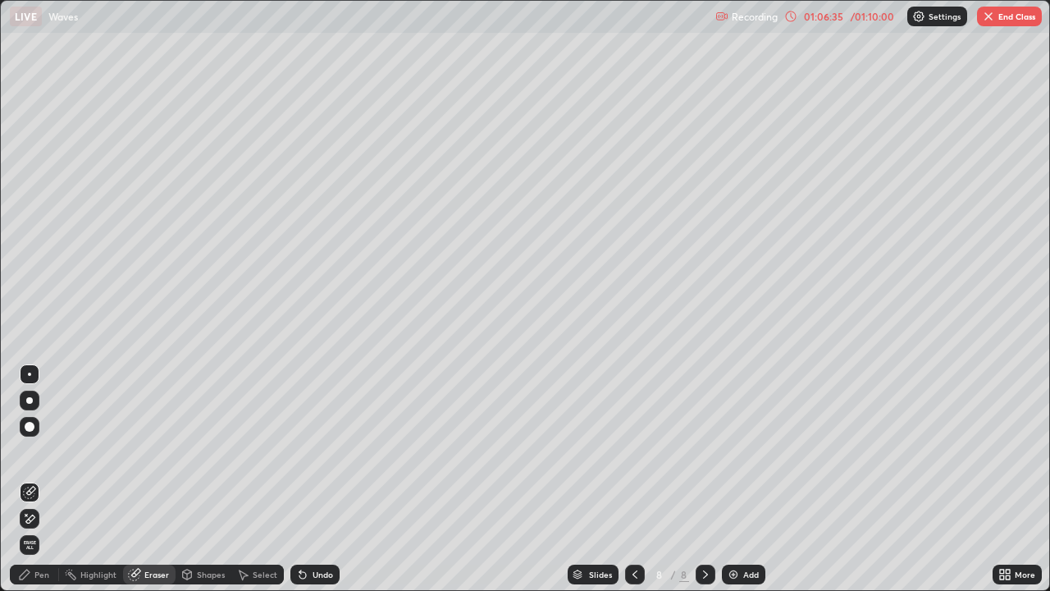
click at [26, 486] on icon at bounding box center [25, 575] width 10 height 10
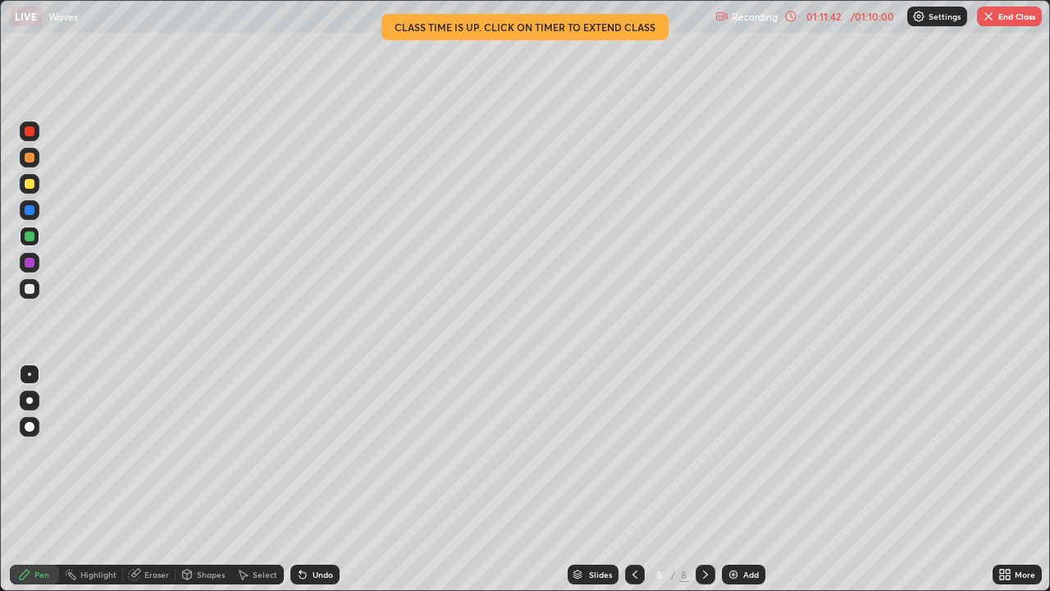
click at [1004, 14] on button "End Class" at bounding box center [1009, 17] width 65 height 20
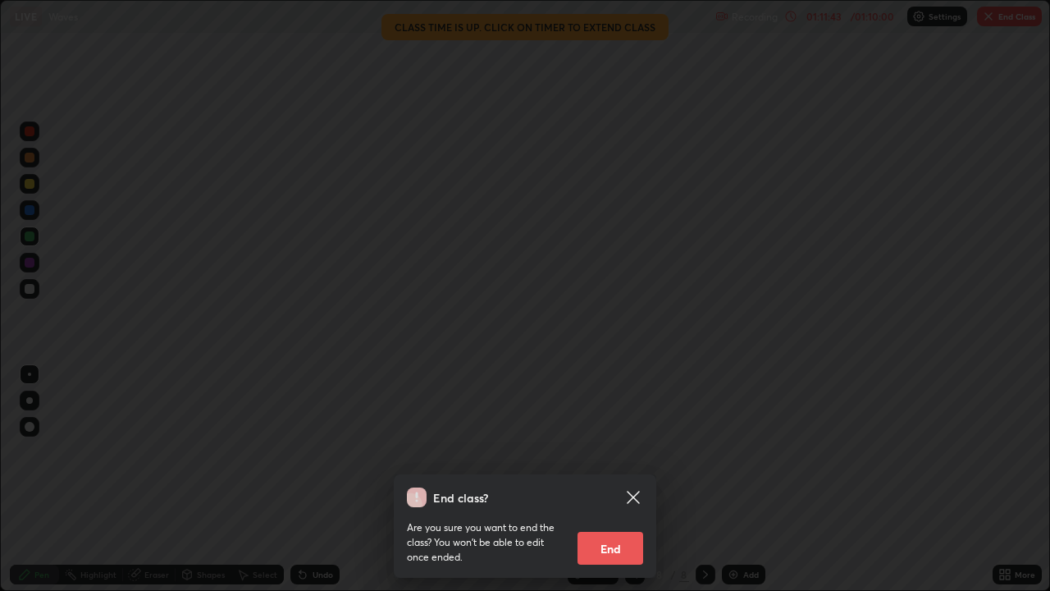
click at [613, 486] on button "End" at bounding box center [611, 548] width 66 height 33
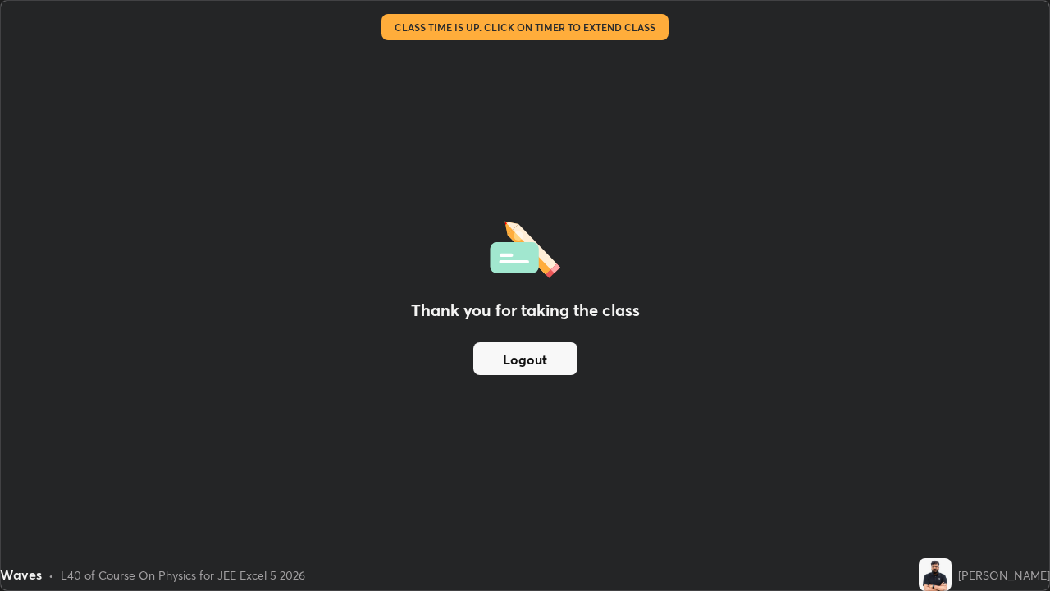
click at [540, 357] on button "Logout" at bounding box center [525, 358] width 104 height 33
